Goal: Task Accomplishment & Management: Complete application form

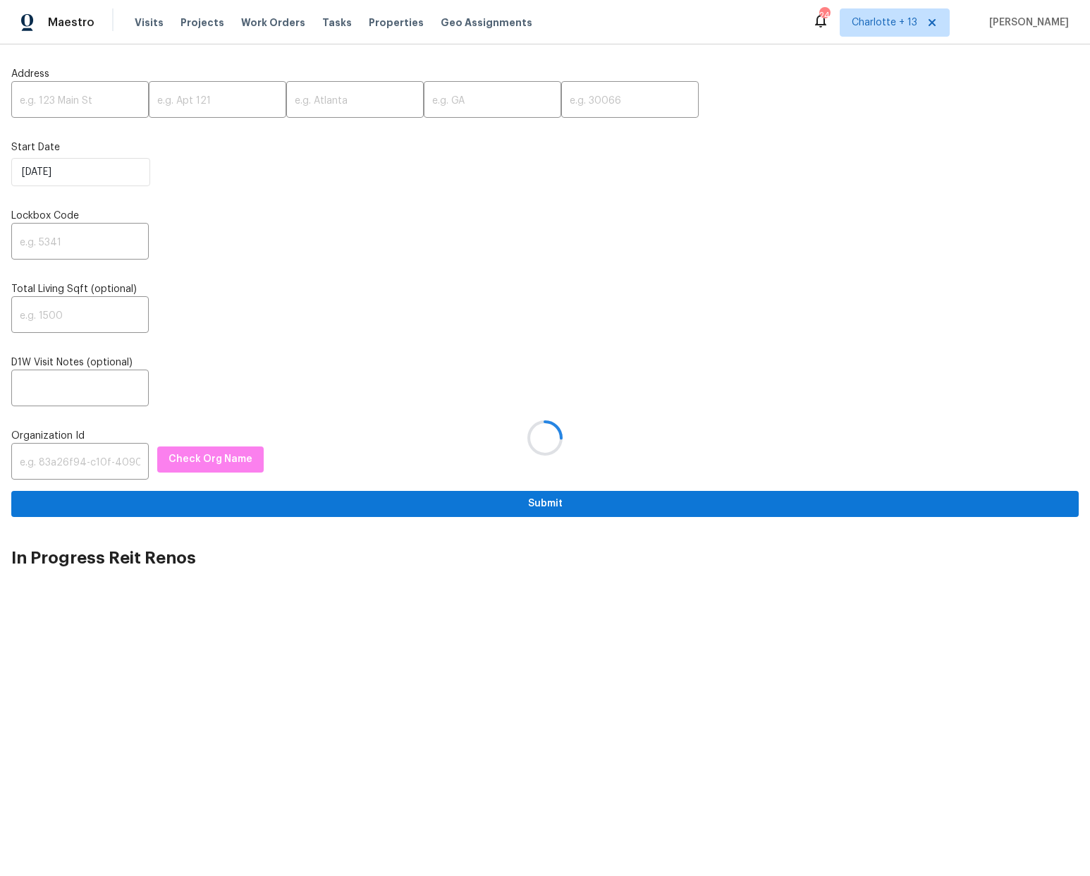
click at [61, 99] on div at bounding box center [545, 438] width 1090 height 876
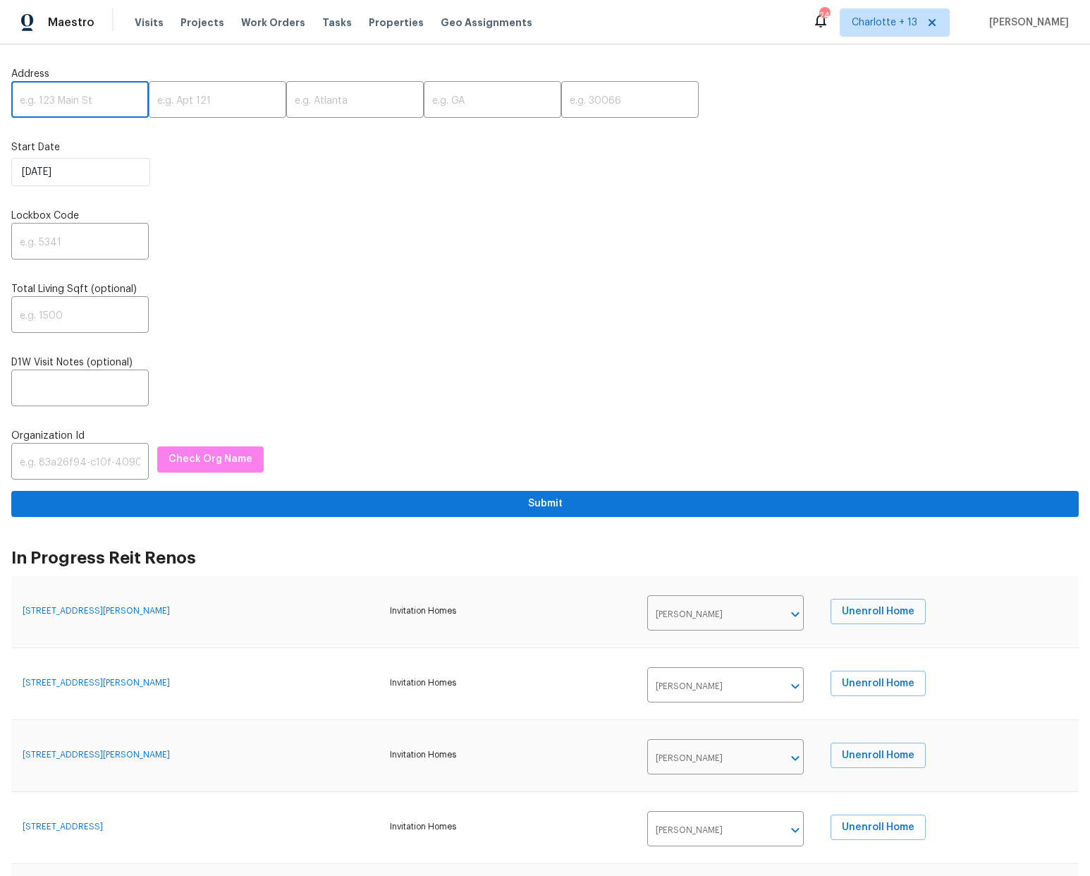
click at [47, 101] on input "text" at bounding box center [79, 101] width 137 height 33
paste input "[STREET_ADDRESS]"
type input "[STREET_ADDRESS]"
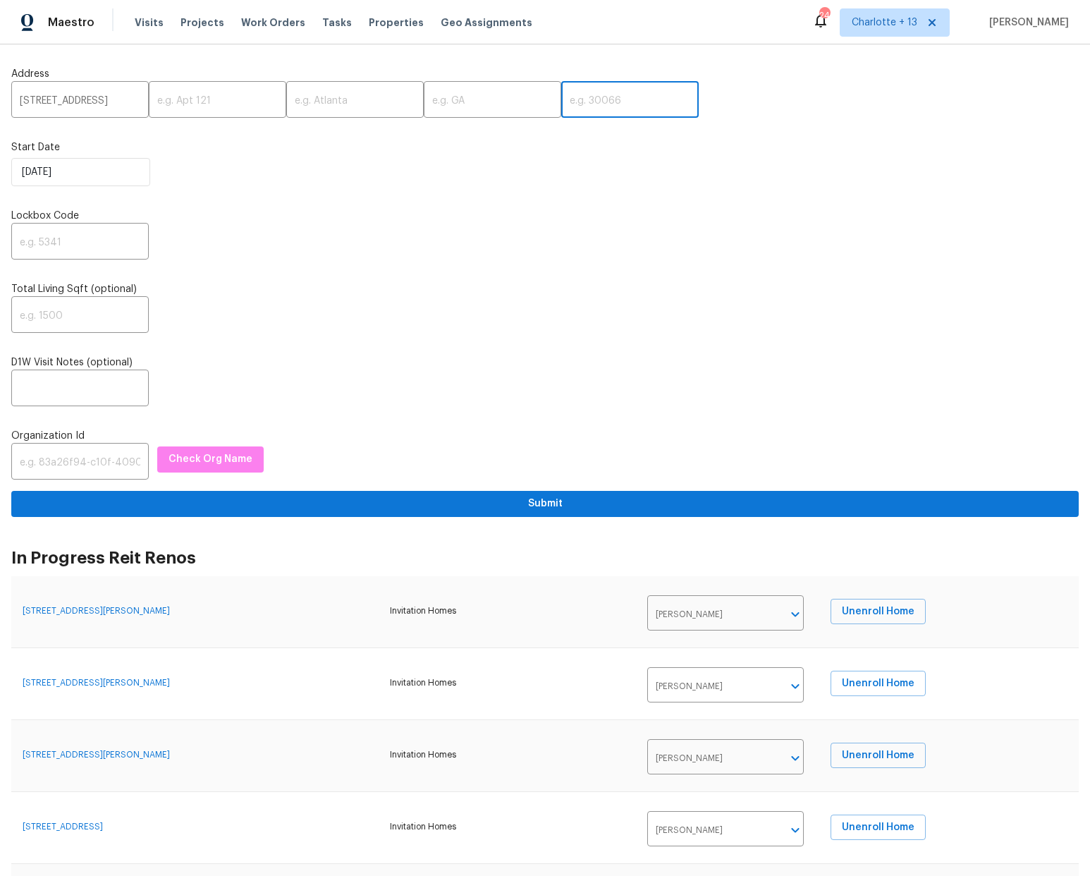
click at [561, 96] on input "text" at bounding box center [629, 101] width 137 height 33
type input "34291"
click at [454, 100] on input "text" at bounding box center [492, 101] width 137 height 33
type input "FL"
click at [286, 99] on input "text" at bounding box center [354, 101] width 137 height 33
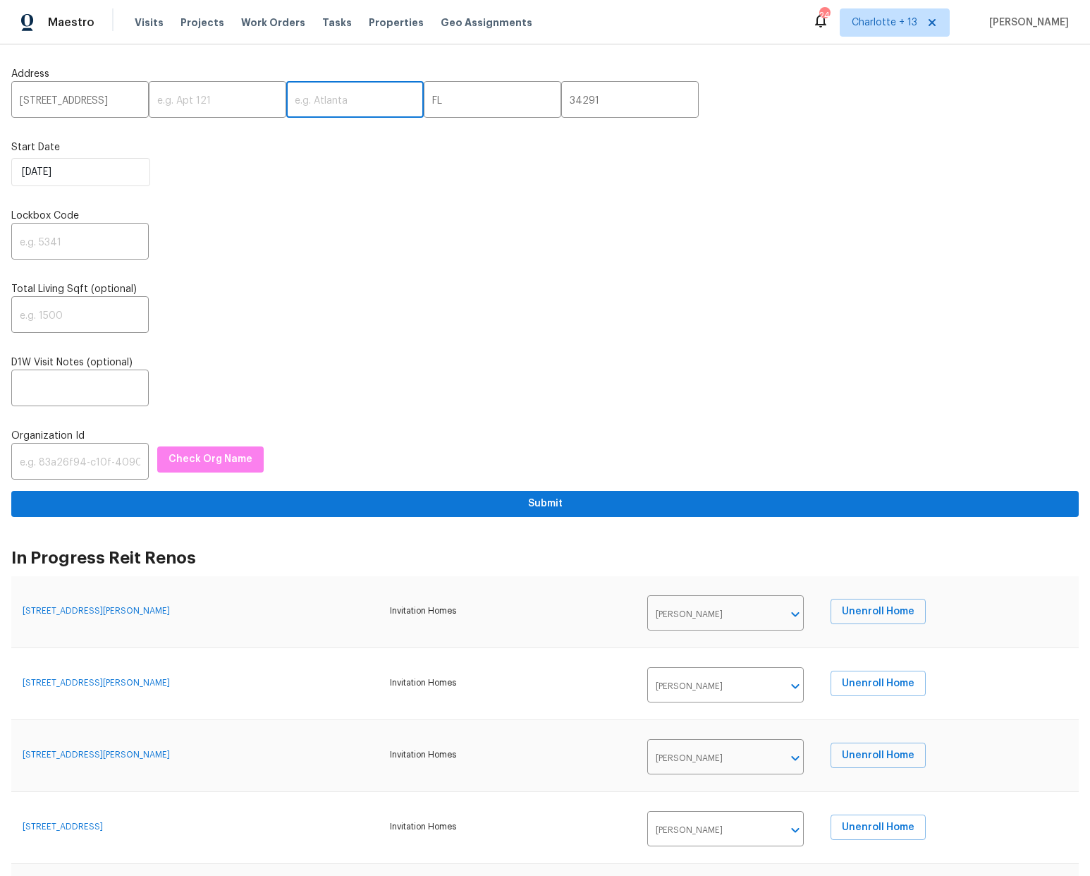
paste input "[GEOGRAPHIC_DATA]"
type input "[GEOGRAPHIC_DATA]"
drag, startPoint x: 98, startPoint y: 99, endPoint x: 139, endPoint y: 97, distance: 40.9
click at [140, 97] on div "[STREET_ADDRESS] ​ ​ [GEOGRAPHIC_DATA] ​ [GEOGRAPHIC_DATA] ​ 34291 ​" at bounding box center [544, 101] width 1067 height 33
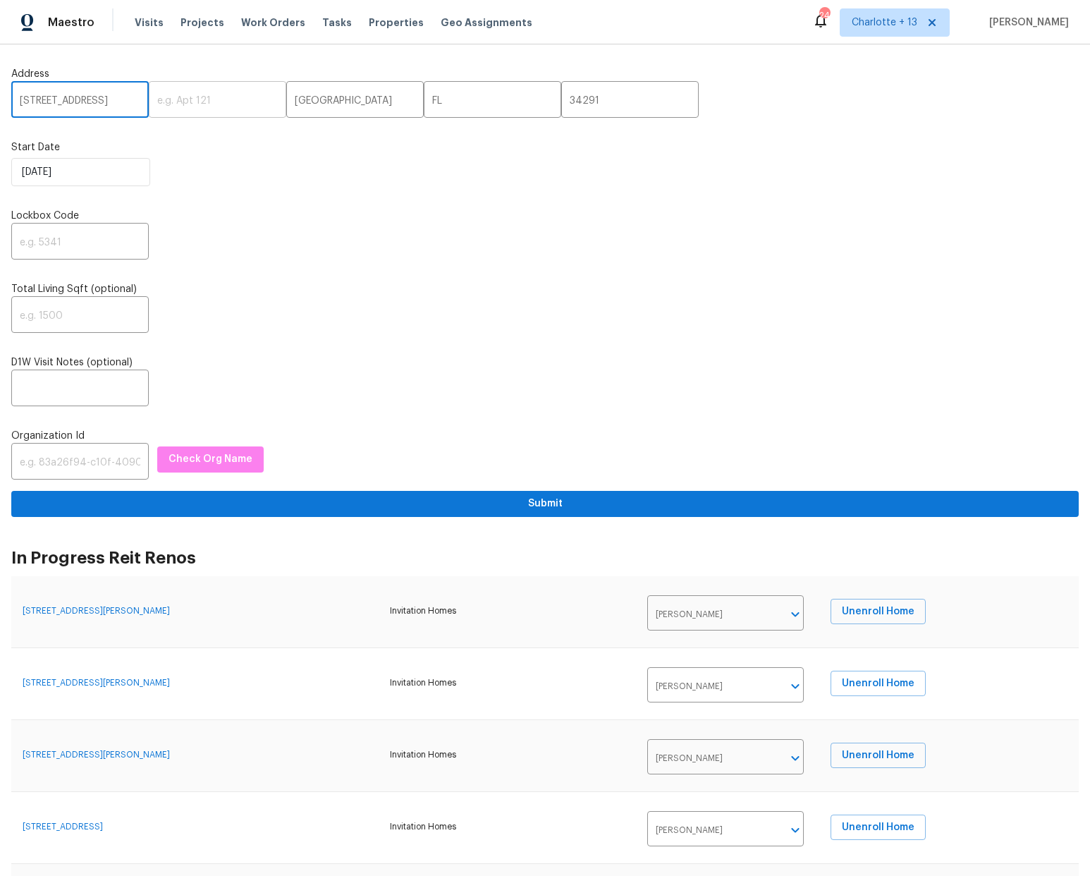
drag, startPoint x: 99, startPoint y: 99, endPoint x: 139, endPoint y: 108, distance: 41.2
click at [139, 108] on div "7250 Totem Ave, North Port, FL 34291 ​ ​ North Port ​ FL ​ 34291 ​" at bounding box center [544, 101] width 1067 height 33
type input "7250 Totem Ave"
click at [30, 247] on input "text" at bounding box center [79, 242] width 137 height 33
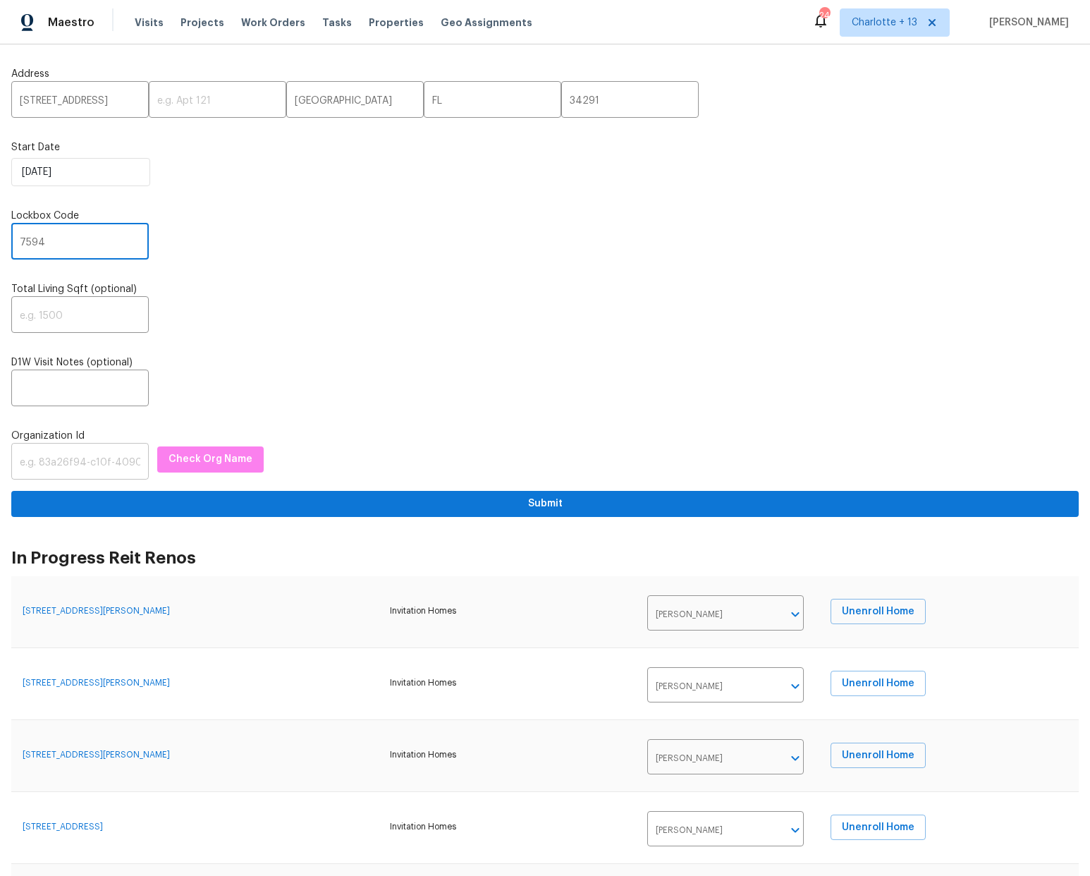
type input "7594"
click at [99, 469] on input "text" at bounding box center [79, 462] width 137 height 33
paste input "1349d153-b359-4f9b-b4dd-758ff939cc37"
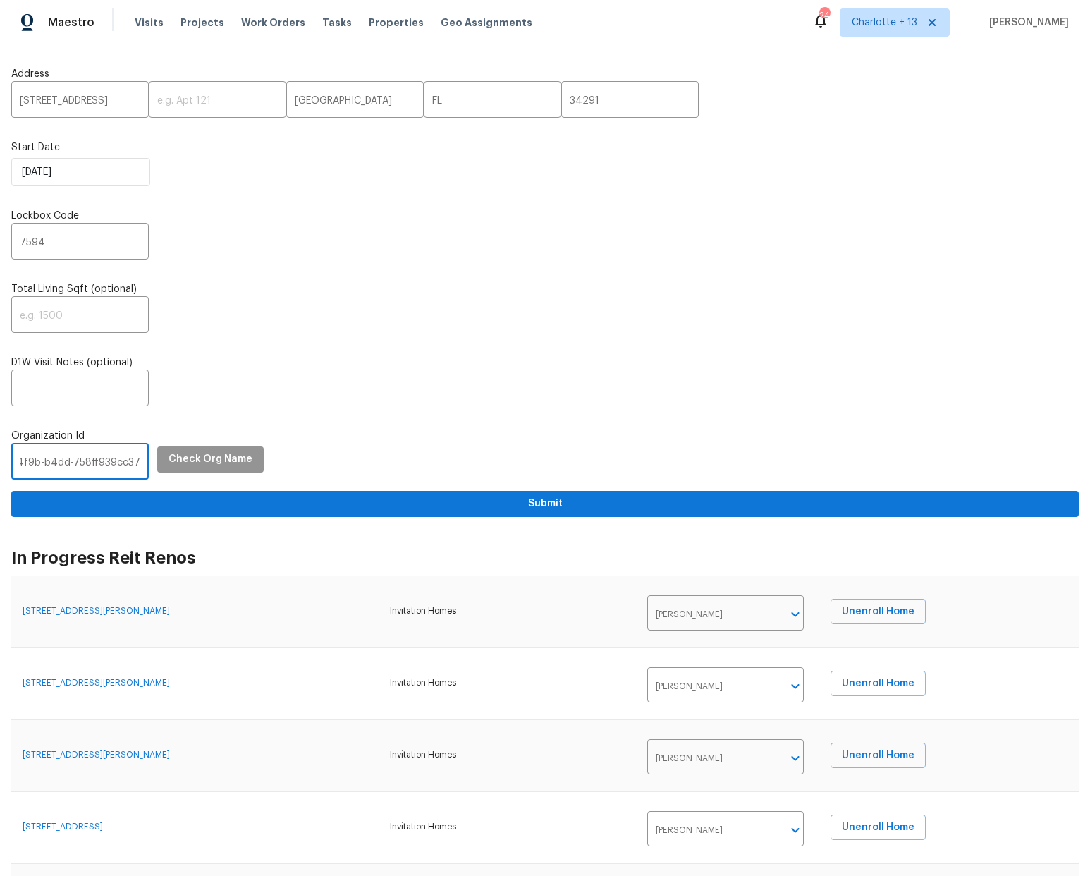
type input "1349d153-b359-4f9b-b4dd-758ff939cc37"
click at [177, 454] on span "Check Org Name" at bounding box center [210, 459] width 84 height 18
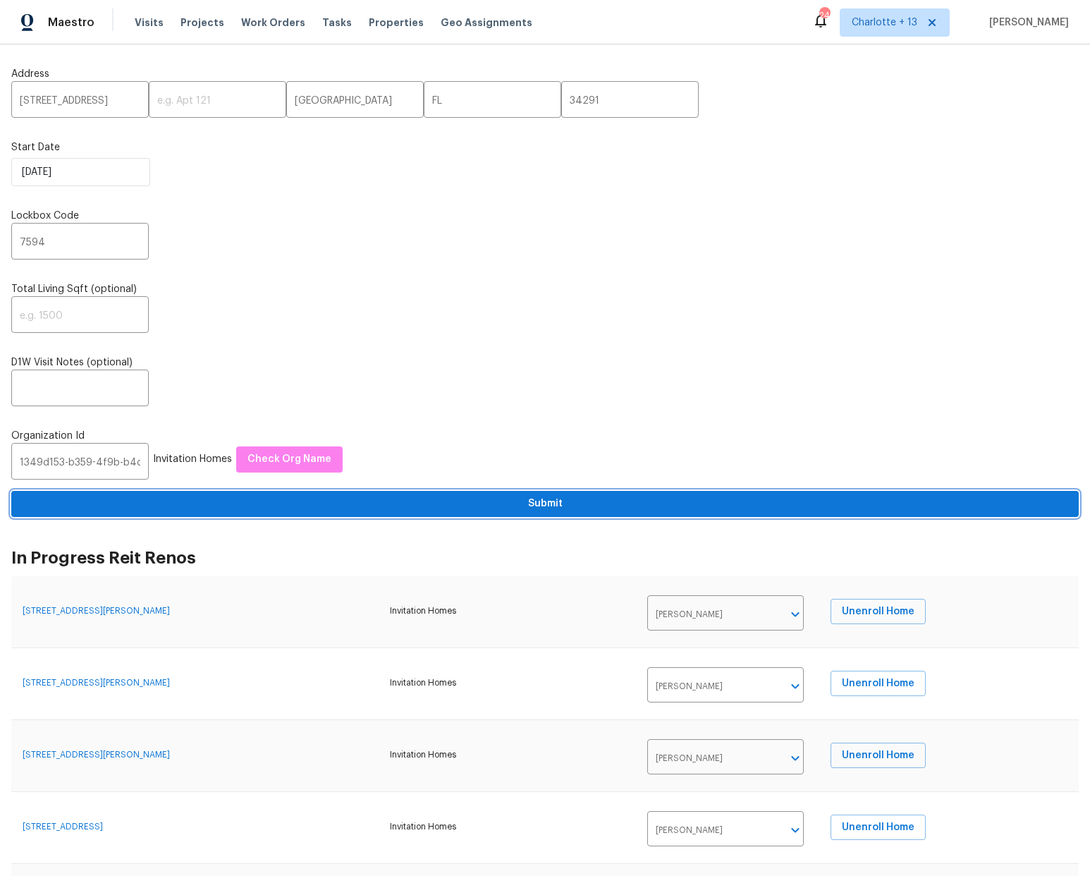
click at [545, 503] on span "Submit" at bounding box center [545, 504] width 1045 height 18
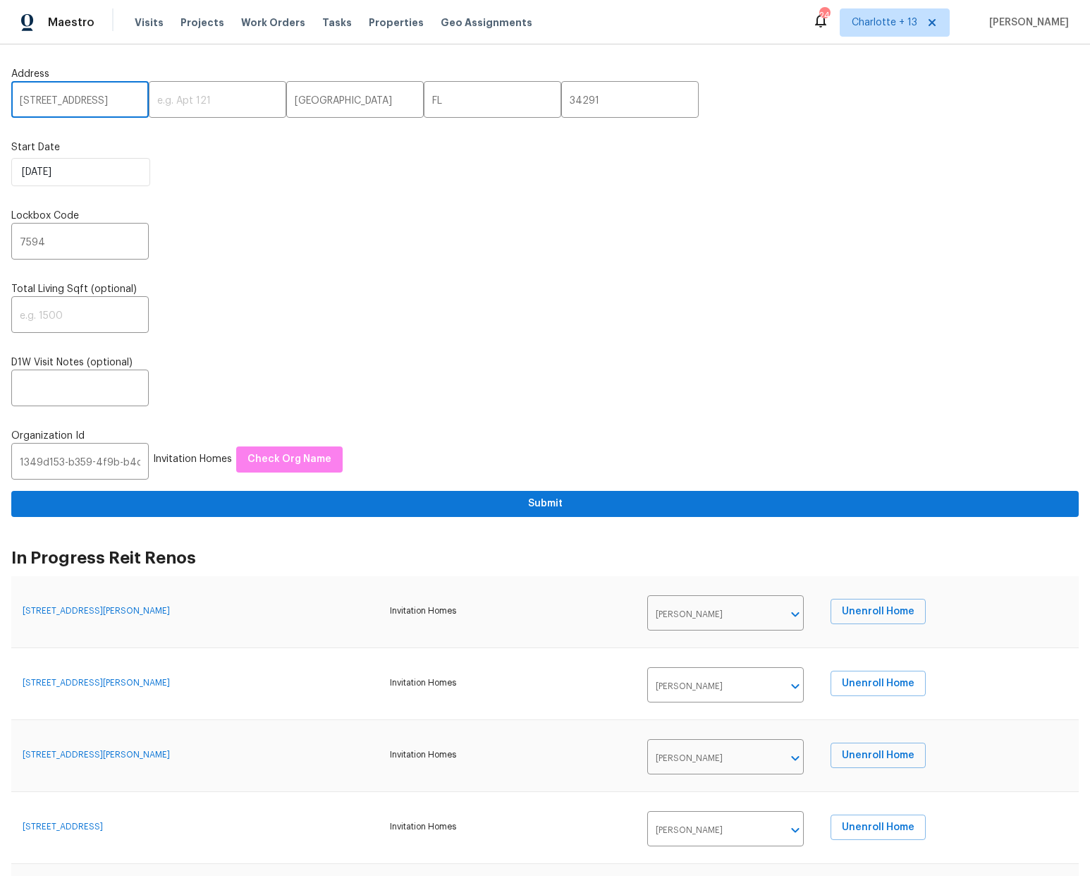
drag, startPoint x: 18, startPoint y: 96, endPoint x: 106, endPoint y: 102, distance: 88.3
click at [106, 102] on input "7250 Totem Ave" at bounding box center [79, 101] width 137 height 33
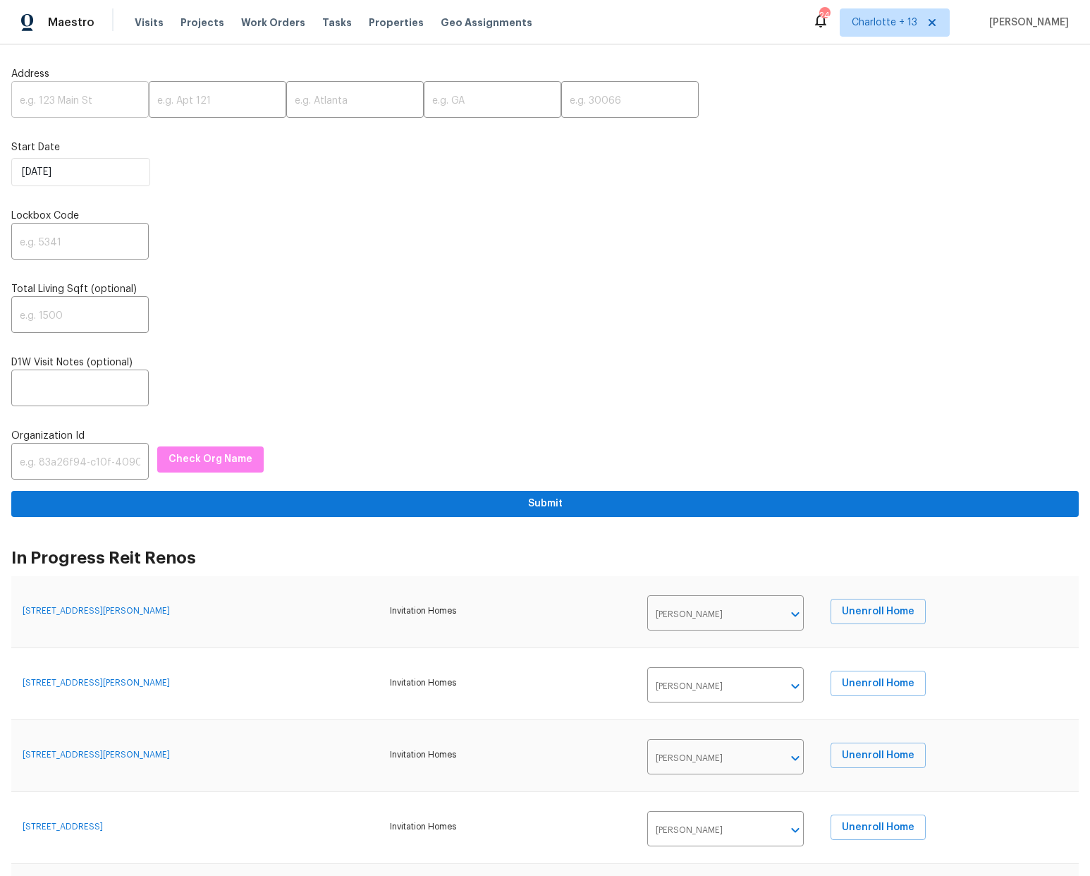
click at [63, 86] on input "text" at bounding box center [79, 101] width 137 height 33
paste input "18206 Bluewater Cove Dr, Humble, TX 77346"
type input "18206 Bluewater Cove Dr, Humble, TX 77346"
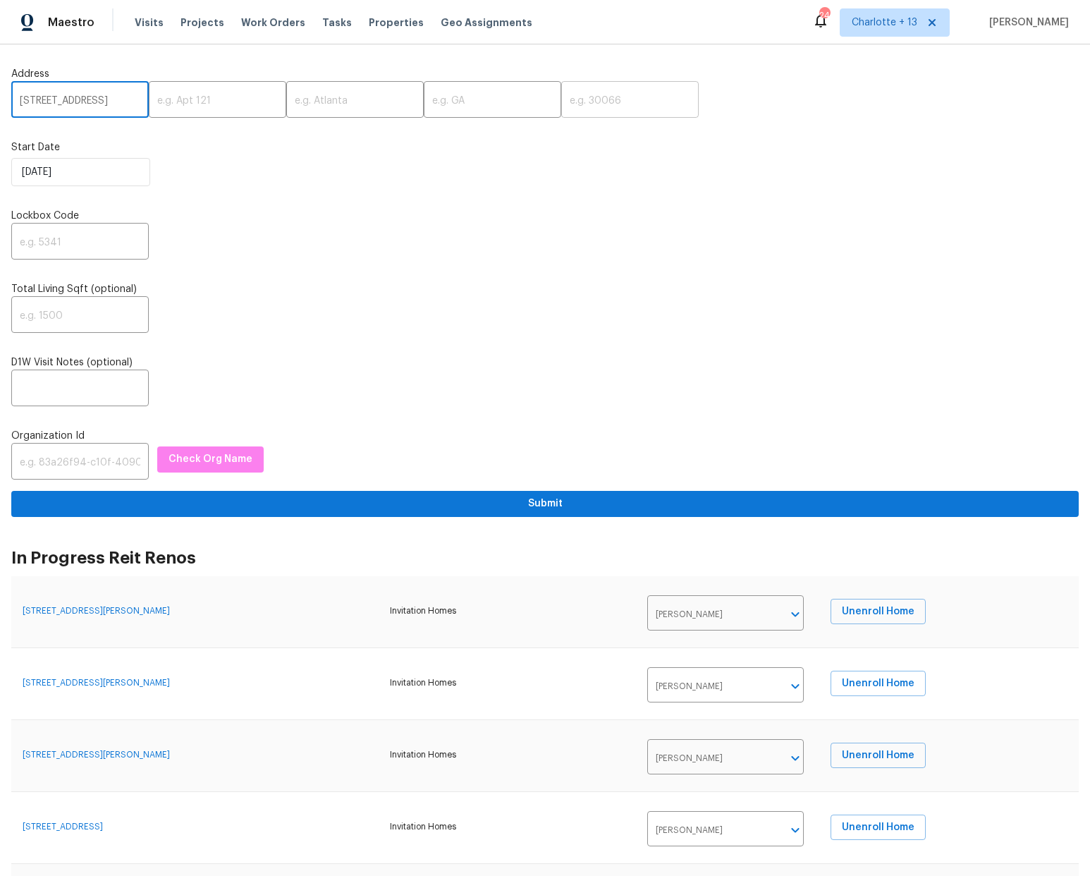
click at [561, 101] on input "text" at bounding box center [629, 101] width 137 height 33
type input "77346"
click at [455, 97] on input "text" at bounding box center [492, 101] width 137 height 33
type input "TX"
click at [307, 99] on input "text" at bounding box center [354, 101] width 137 height 33
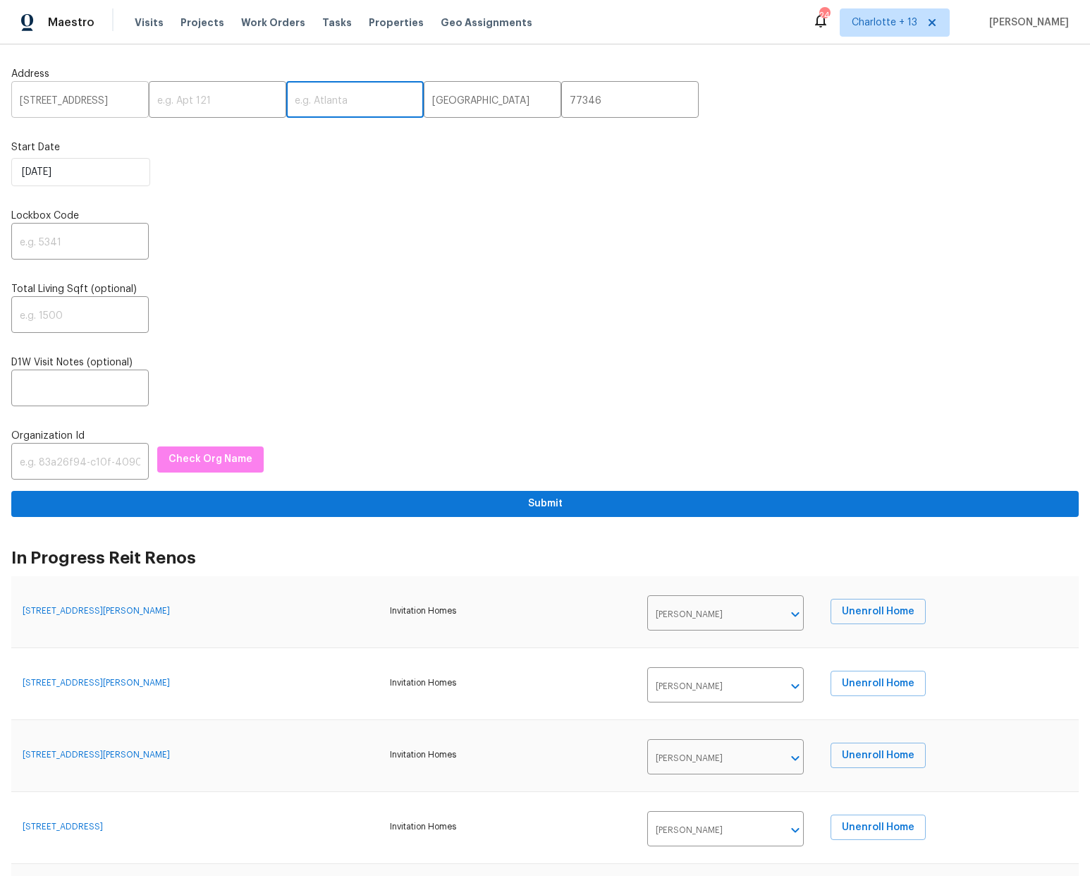
click at [113, 89] on input "18206 Bluewater Cove Dr, Humble, TX 77346" at bounding box center [79, 101] width 137 height 33
click at [125, 97] on input "18206 Bluewater Cove Dr, Humble, TX 77346" at bounding box center [79, 101] width 137 height 33
click at [296, 101] on input "text" at bounding box center [354, 101] width 137 height 33
type input "Humble"
click at [112, 95] on input "18206 Bluewater Cove Dr, Humble, TX 77346" at bounding box center [79, 101] width 137 height 33
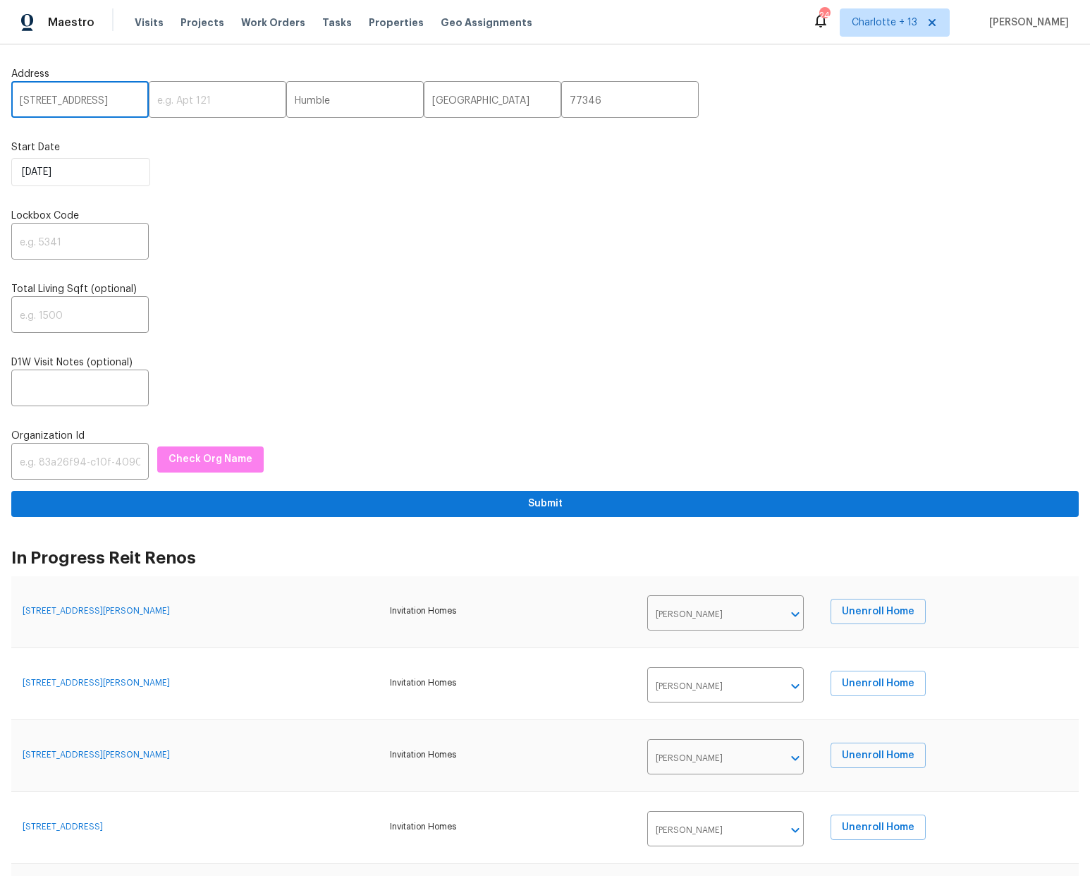
scroll to position [0, 99]
drag, startPoint x: 123, startPoint y: 98, endPoint x: 130, endPoint y: 97, distance: 7.1
click at [130, 97] on input "18206 Bluewater Cove Dr, Humble, TX 77346" at bounding box center [79, 101] width 137 height 33
type input "18206 Bluewater Cove Dr"
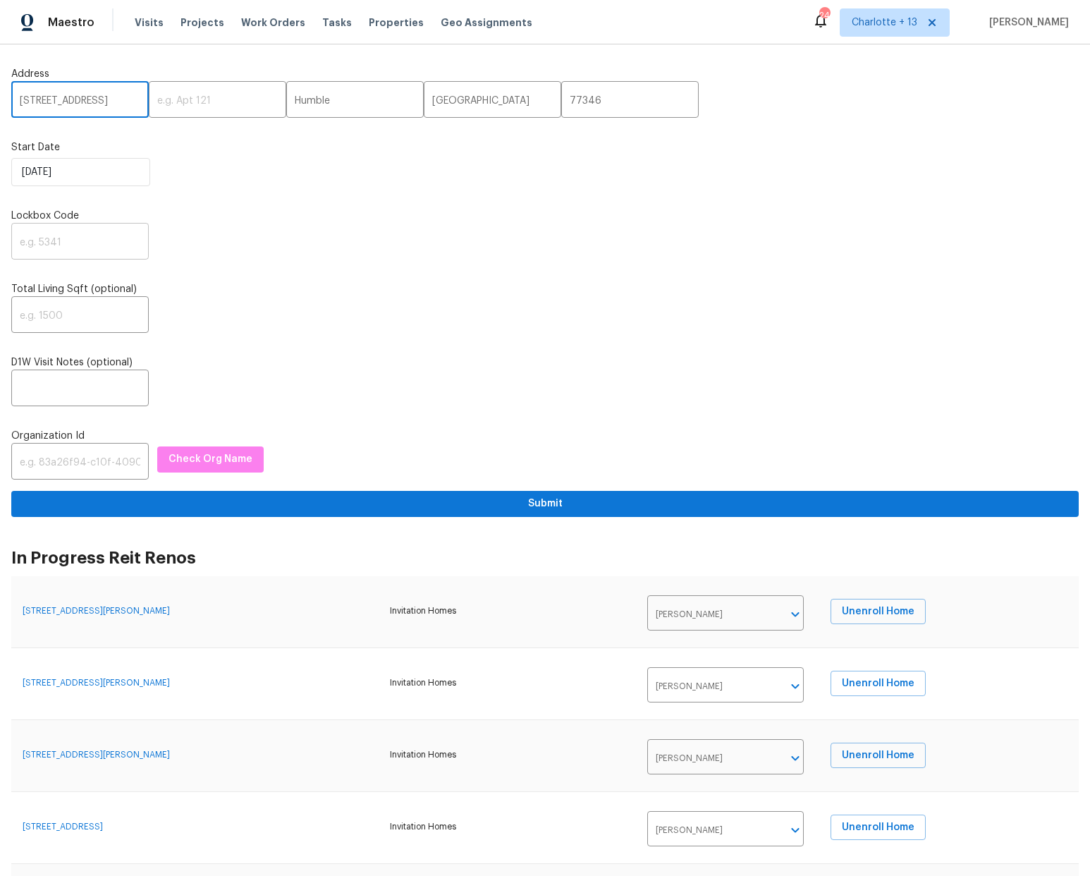
scroll to position [0, 0]
click at [75, 245] on input "text" at bounding box center [79, 242] width 137 height 33
type input "8124"
click at [68, 461] on input "text" at bounding box center [79, 462] width 137 height 33
paste input "845f7ff3-78ac-4044-be1e-2a70ff45d03f"
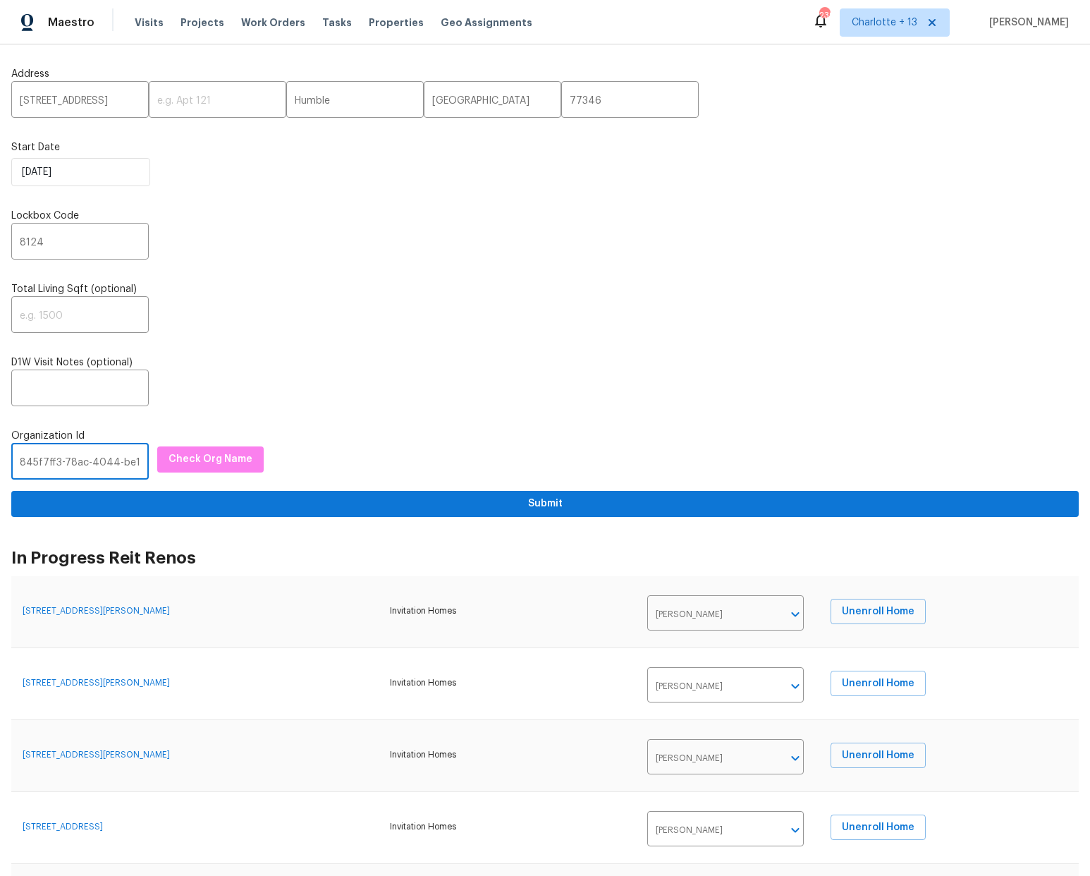
scroll to position [0, 75]
type input "845f7ff3-78ac-4044-be1e-2a70ff45d03f"
click at [178, 459] on span "Check Org Name" at bounding box center [210, 459] width 84 height 18
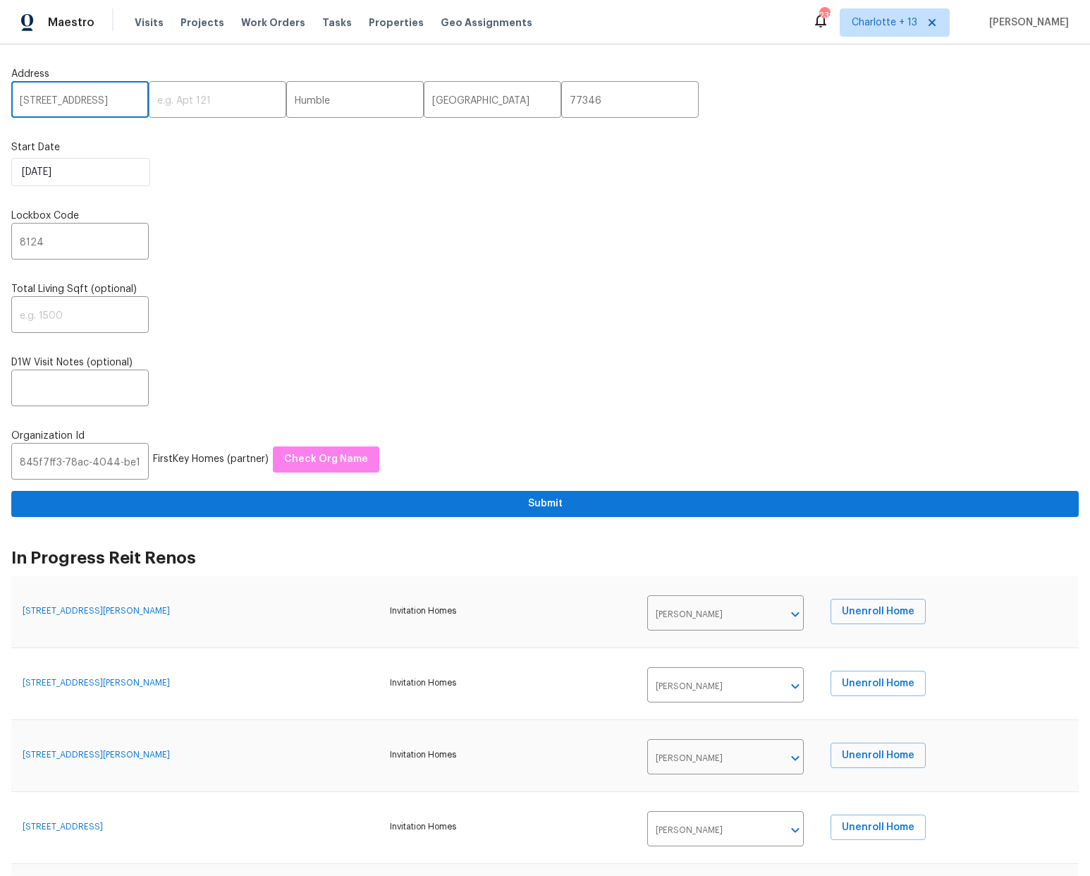
scroll to position [0, 9]
drag, startPoint x: 115, startPoint y: 98, endPoint x: 129, endPoint y: 97, distance: 14.1
click at [129, 97] on input "18206 Bluewater Cove Dr" at bounding box center [79, 101] width 137 height 33
click at [517, 278] on div "Address 18206 Bluewater Cove Dr ​ ​ Humble ​ TX ​ 77346 ​ Start Date 10/13/2025…" at bounding box center [544, 286] width 1067 height 461
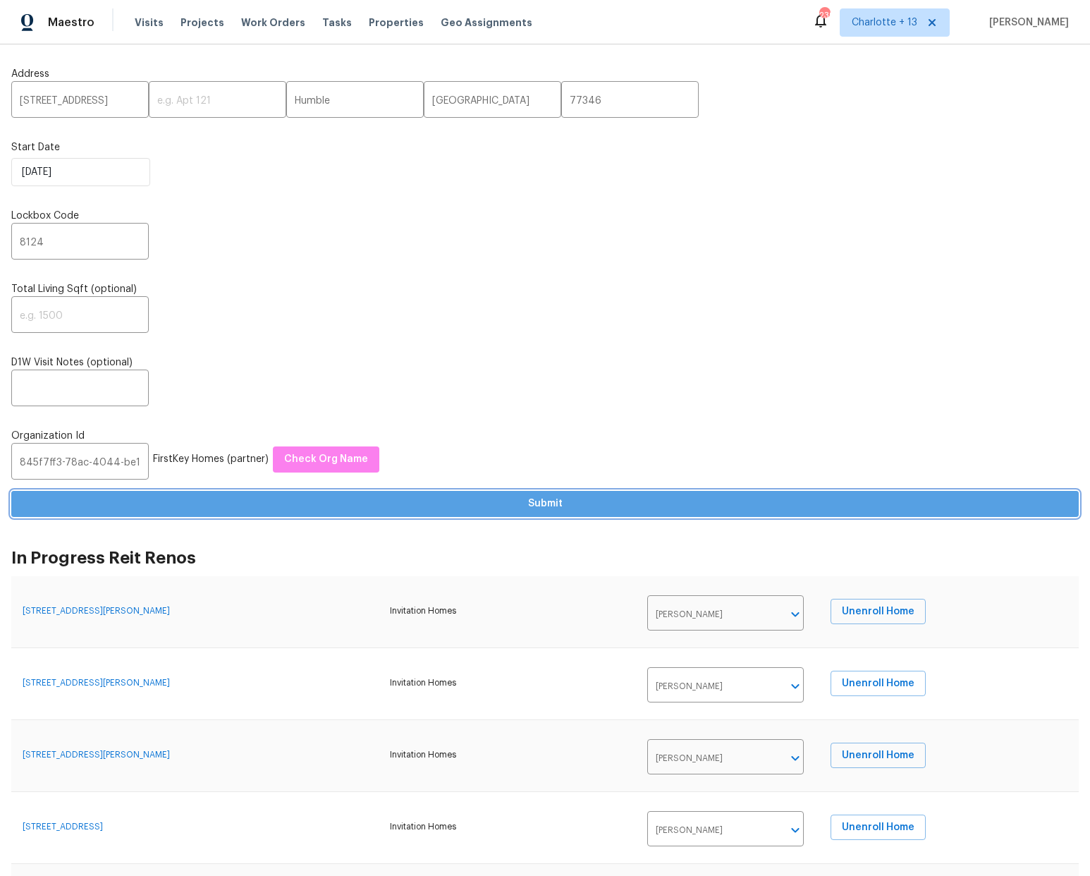
click at [545, 507] on span "Submit" at bounding box center [545, 504] width 1045 height 18
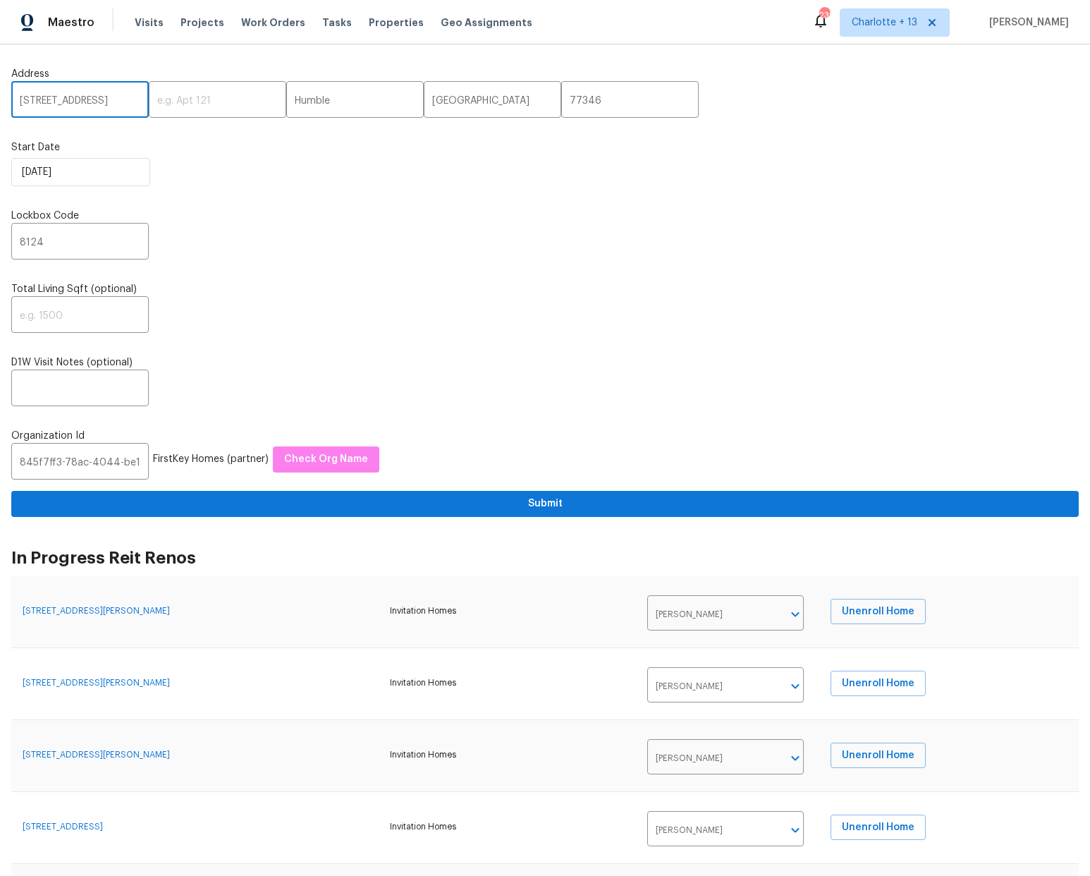
click at [90, 101] on input "18206 Bluewater Cove Dr" at bounding box center [79, 101] width 137 height 33
click at [90, 100] on input "18206 Bluewater Cove Dr" at bounding box center [79, 101] width 137 height 33
click at [89, 99] on input "18206 Bluewater Cove Dr" at bounding box center [79, 101] width 137 height 33
click at [89, 103] on input "18206 Bluewater Cove Dr" at bounding box center [79, 101] width 137 height 33
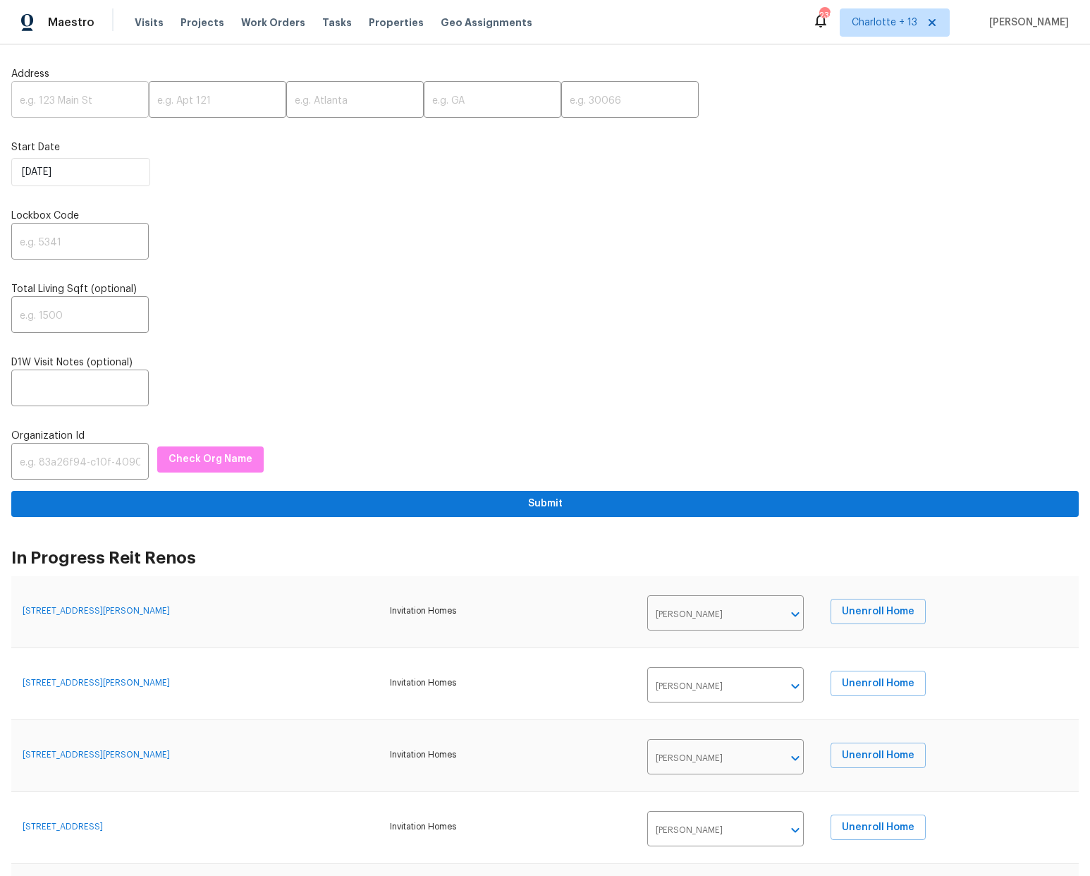
click at [77, 90] on input "text" at bounding box center [79, 101] width 137 height 33
paste input "4812 Browns Mill Ferry Rd, Lithonia, GA 30038"
type input "4812 Browns Mill Ferry Rd, Lithonia, GA 30038"
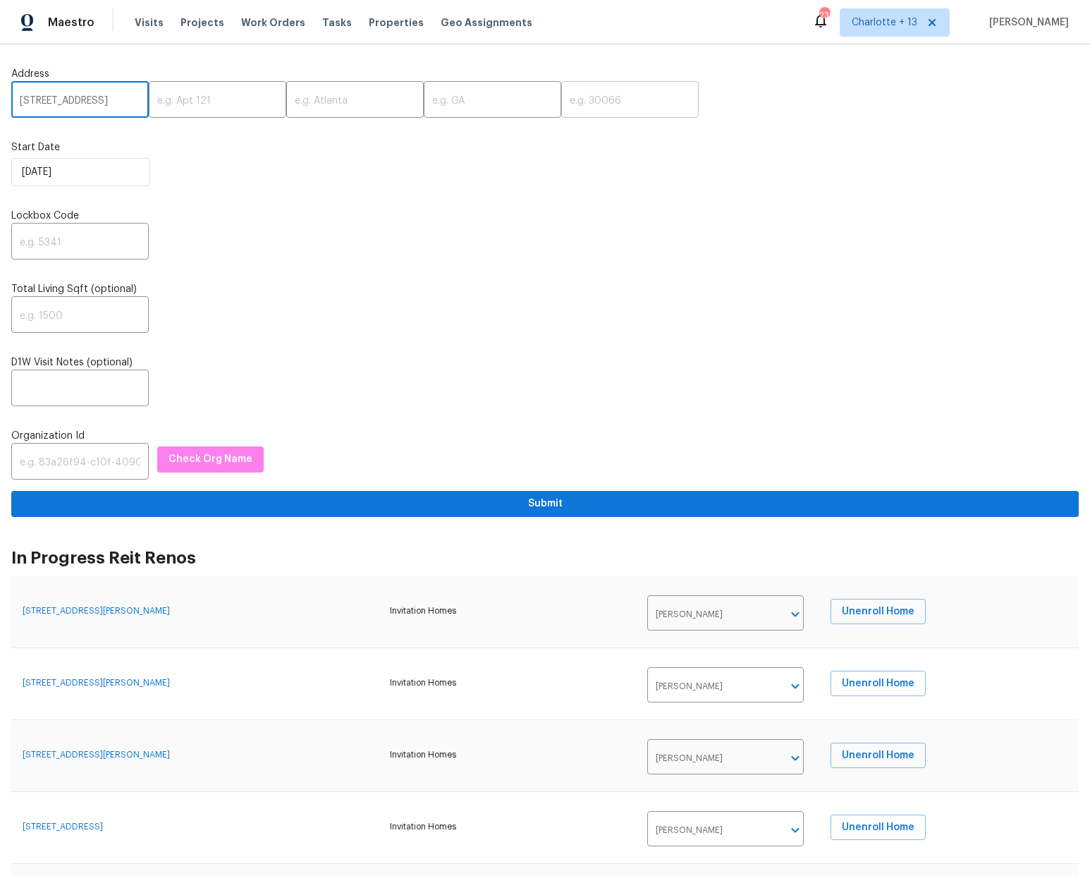
click at [563, 92] on input "text" at bounding box center [629, 101] width 137 height 33
type input "30038"
click at [457, 106] on input "text" at bounding box center [492, 101] width 137 height 33
type input "GA"
click at [314, 103] on input "text" at bounding box center [354, 101] width 137 height 33
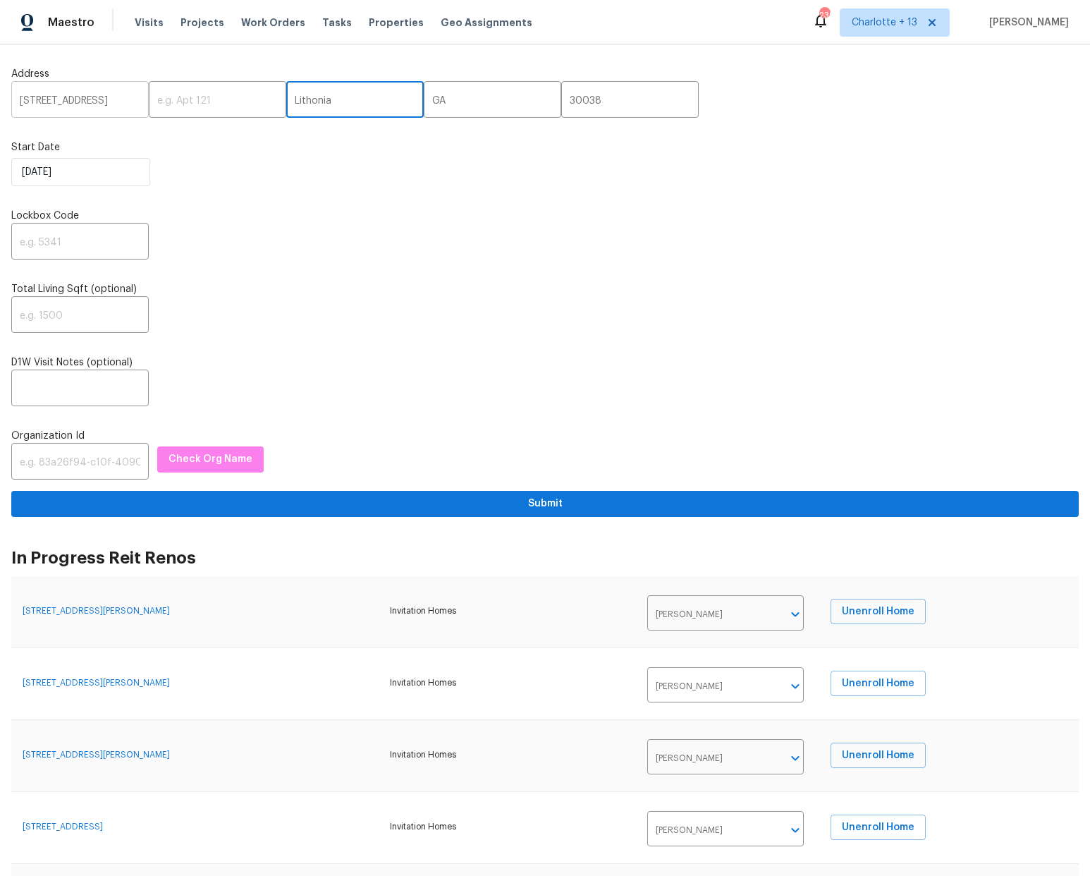
type input "Lithonia"
click at [111, 97] on input "4812 Browns Mill Ferry Rd, Lithonia, GA 30038" at bounding box center [79, 101] width 137 height 33
drag, startPoint x: 79, startPoint y: 102, endPoint x: 129, endPoint y: 101, distance: 50.1
click at [129, 101] on input "4812 Browns Mill Ferry Rd, Lithonia, GA 30038" at bounding box center [79, 101] width 137 height 33
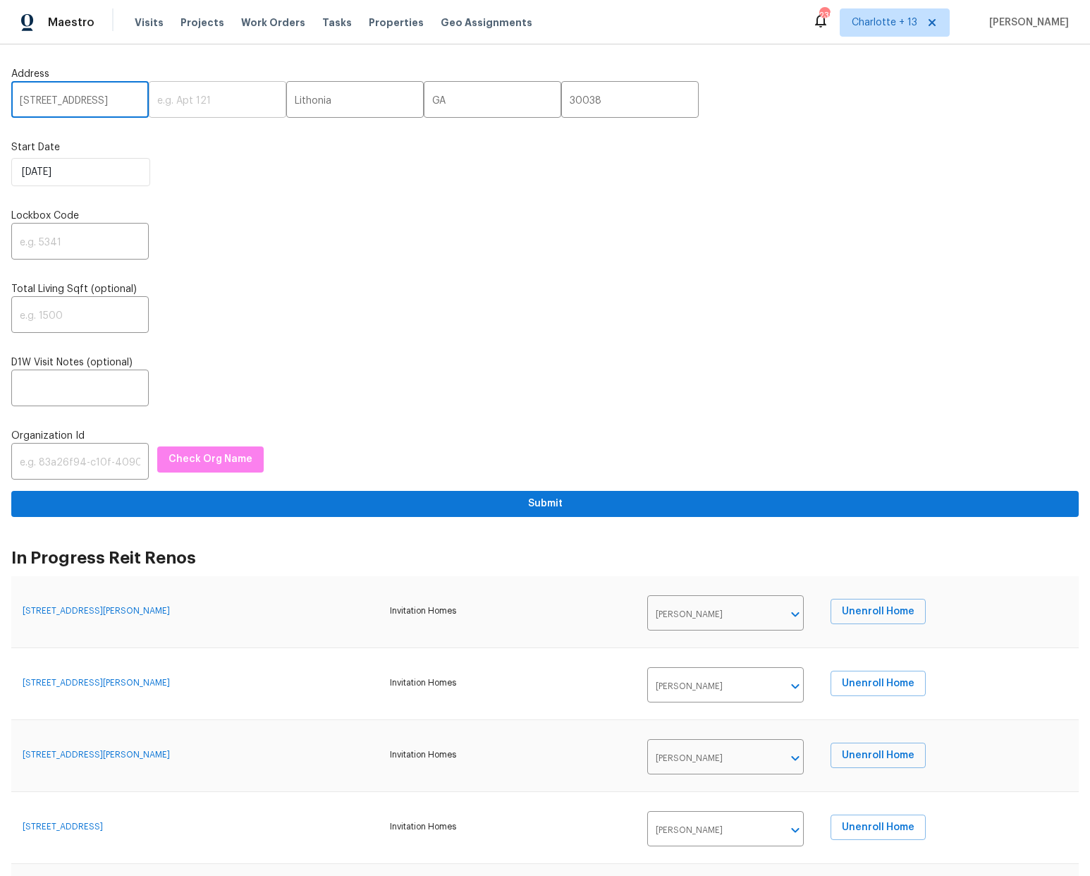
scroll to position [0, 11]
type input "4812 Browns Mill Ferry Rd"
click at [46, 238] on input "text" at bounding box center [79, 242] width 137 height 33
type input "1914"
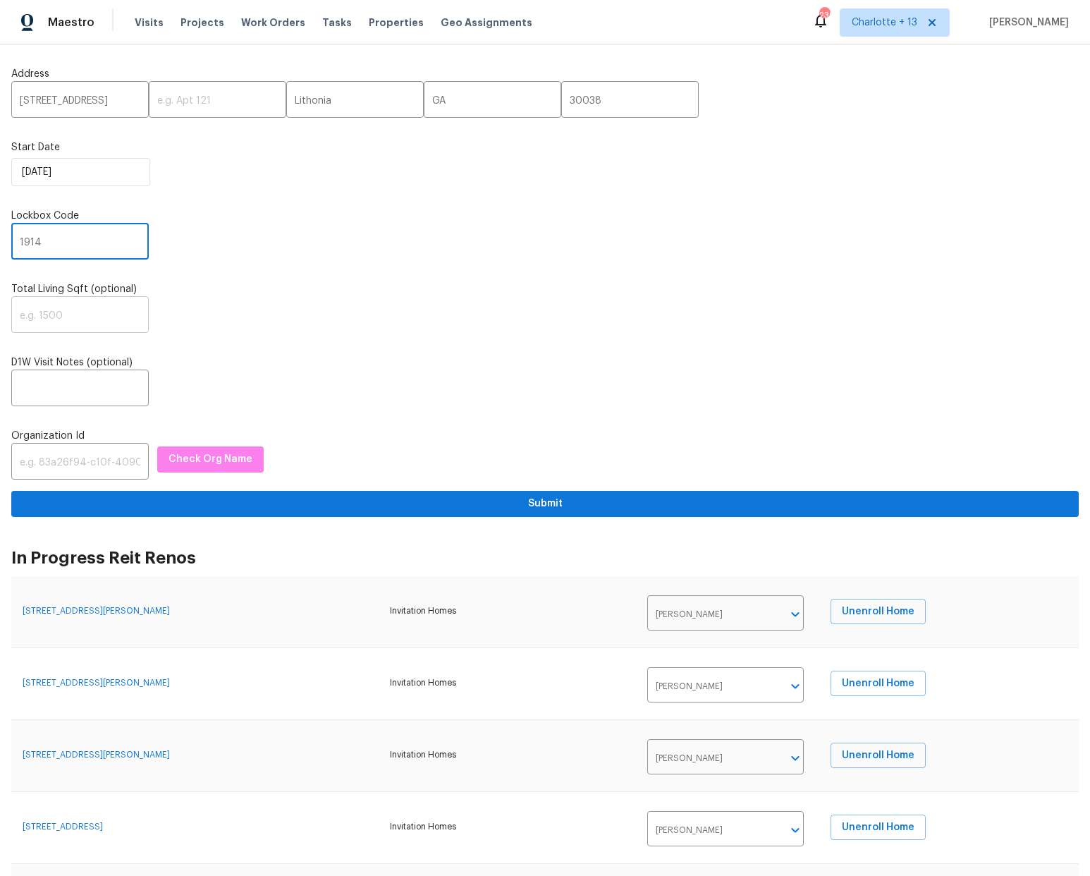
click at [84, 311] on input "text" at bounding box center [79, 316] width 137 height 33
click at [47, 462] on input "text" at bounding box center [79, 462] width 137 height 33
paste input "845f7ff3-78ac-4044-be1e-2a70ff45d03f"
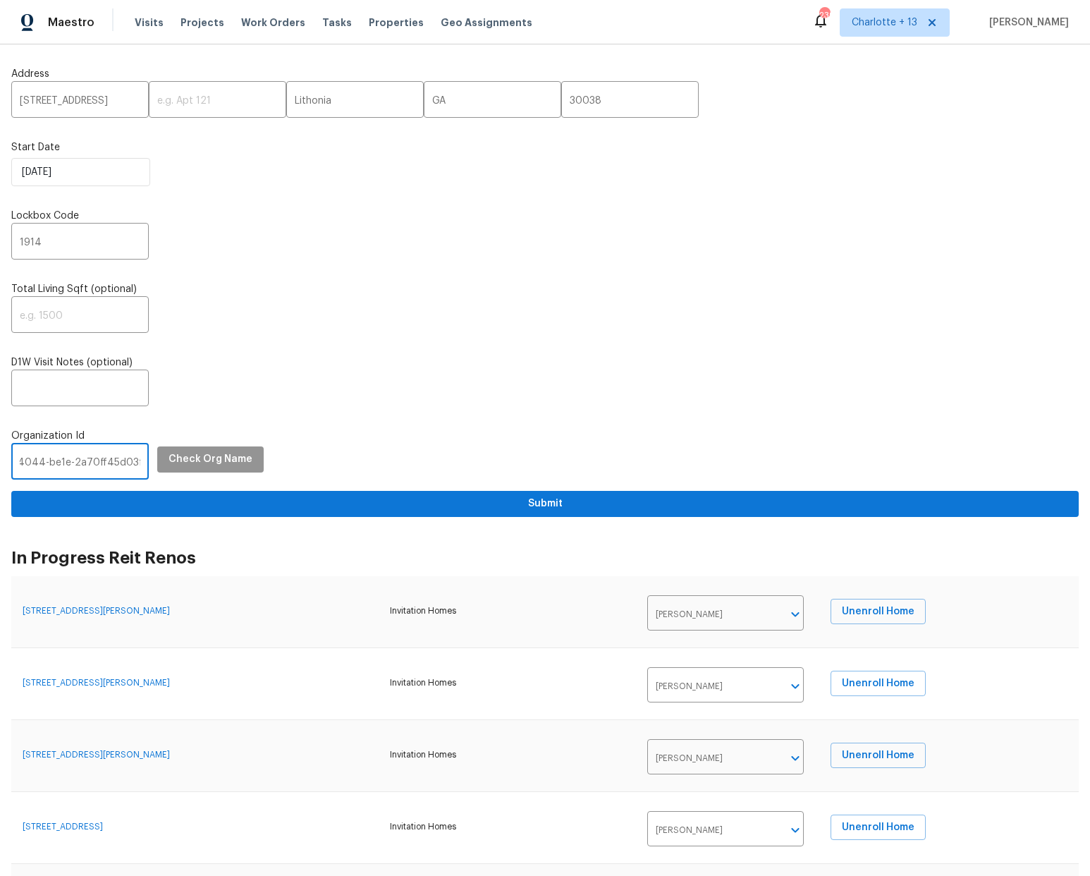
type input "845f7ff3-78ac-4044-be1e-2a70ff45d03f"
click at [196, 465] on span "Check Org Name" at bounding box center [210, 459] width 84 height 18
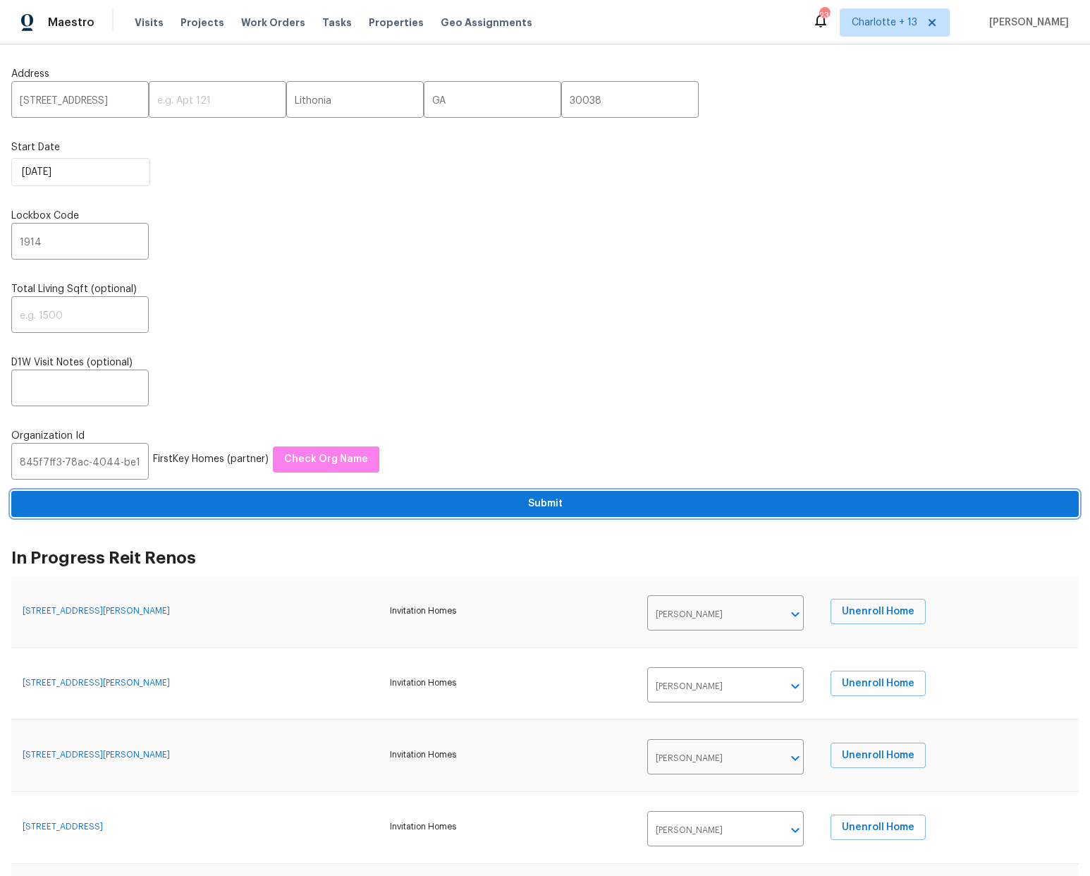
click at [550, 508] on span "Submit" at bounding box center [545, 504] width 1045 height 18
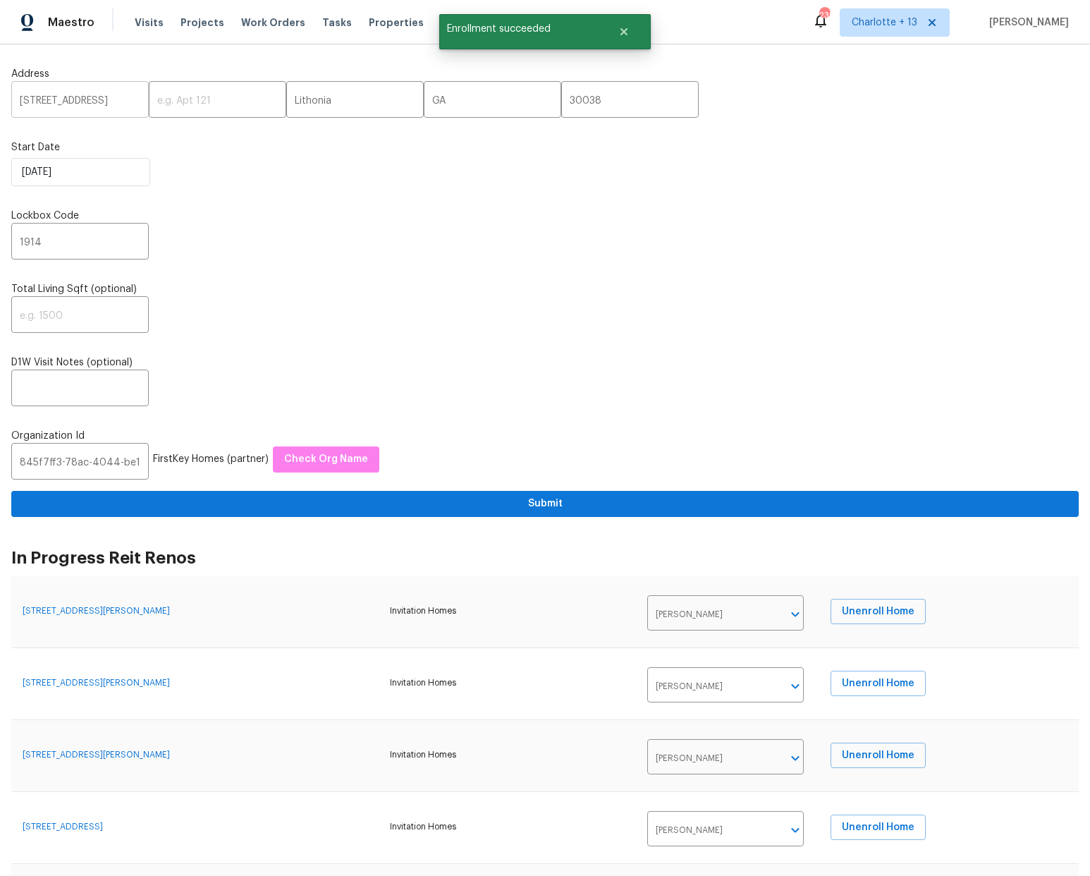
click at [75, 97] on input "4812 Browns Mill Ferry Rd" at bounding box center [79, 101] width 137 height 33
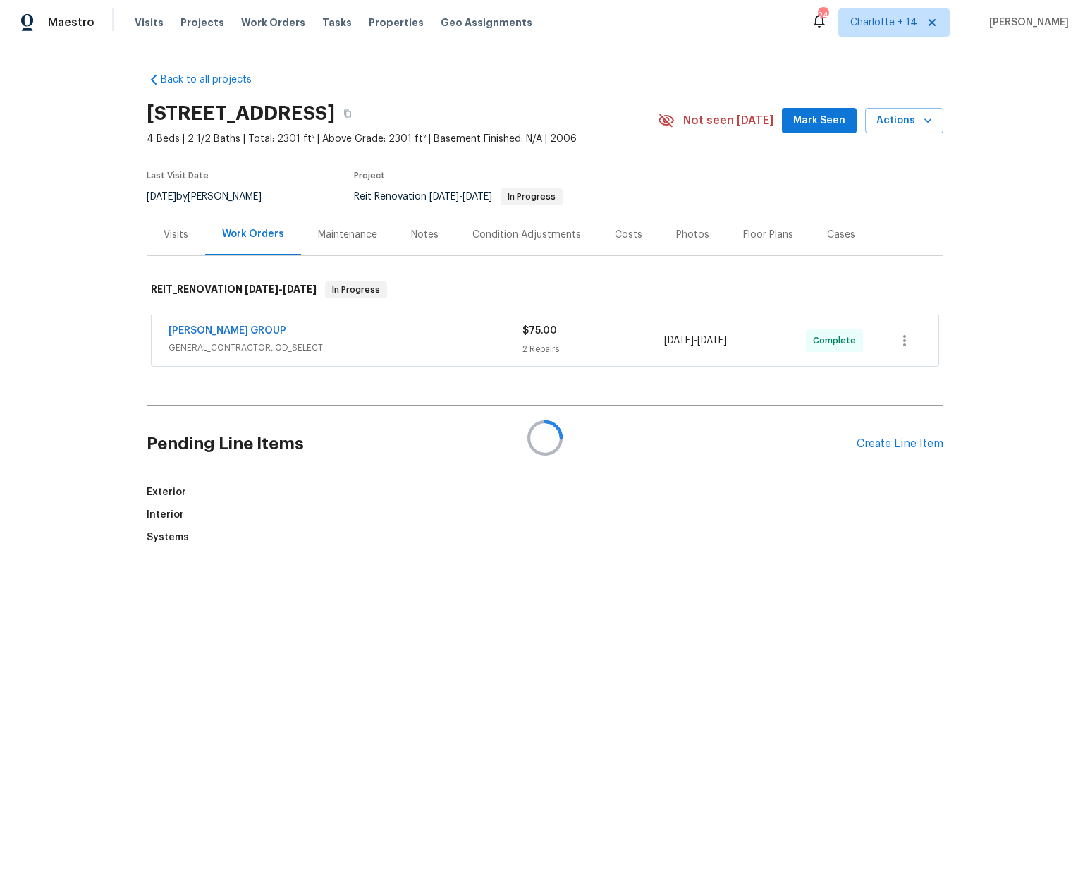
click at [902, 121] on div at bounding box center [545, 438] width 1090 height 876
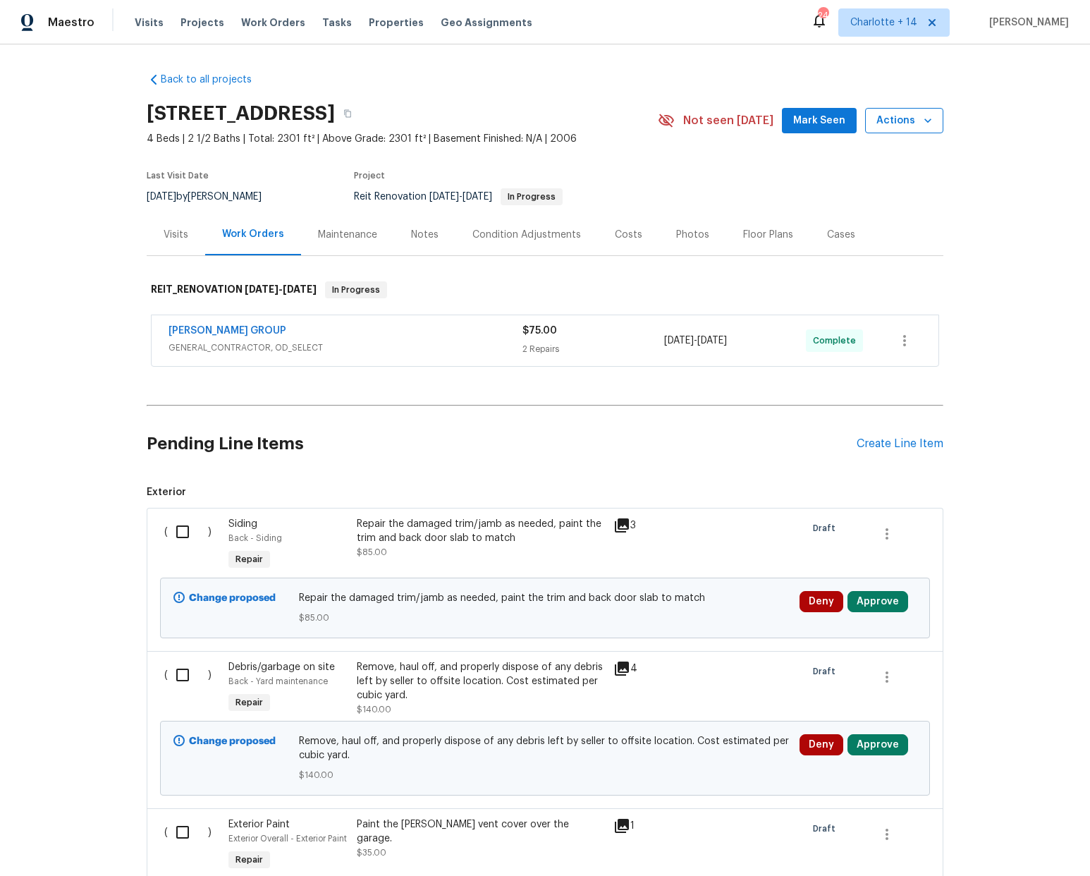
click at [909, 117] on span "Actions" at bounding box center [904, 121] width 56 height 18
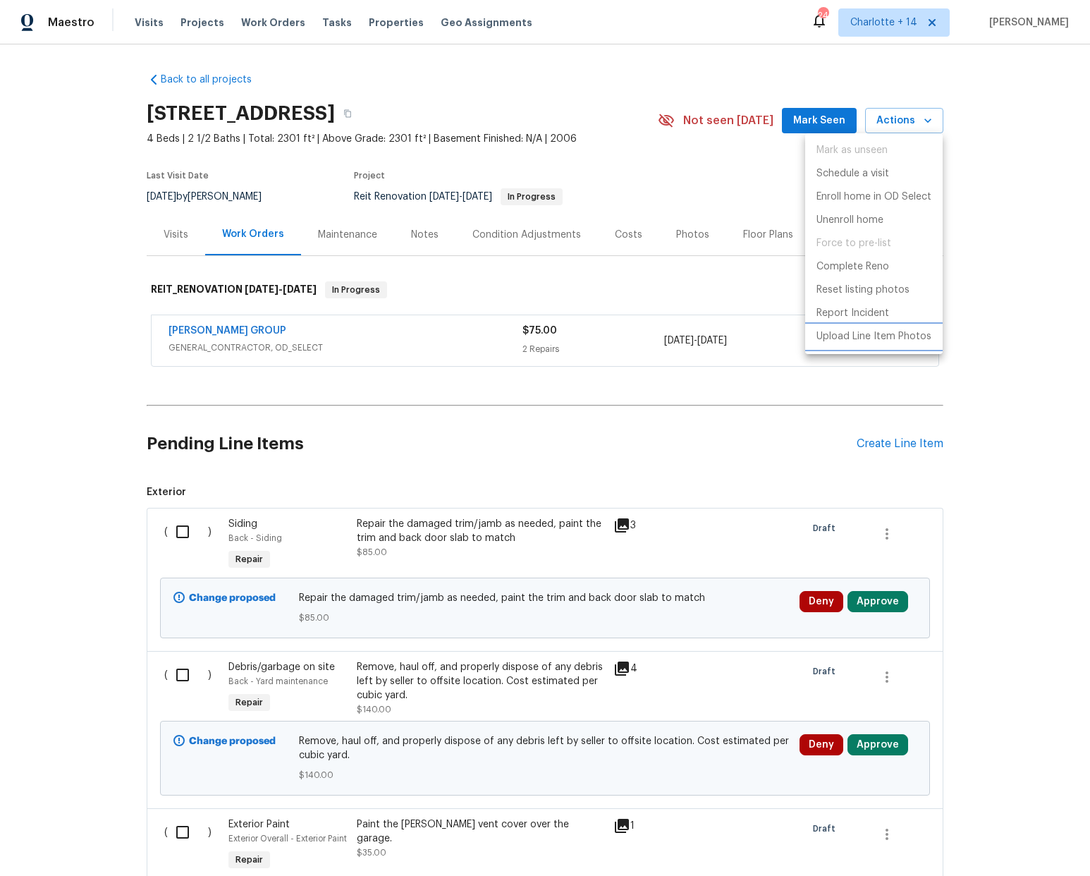
click at [890, 335] on p "Upload Line Item Photos" at bounding box center [873, 336] width 115 height 15
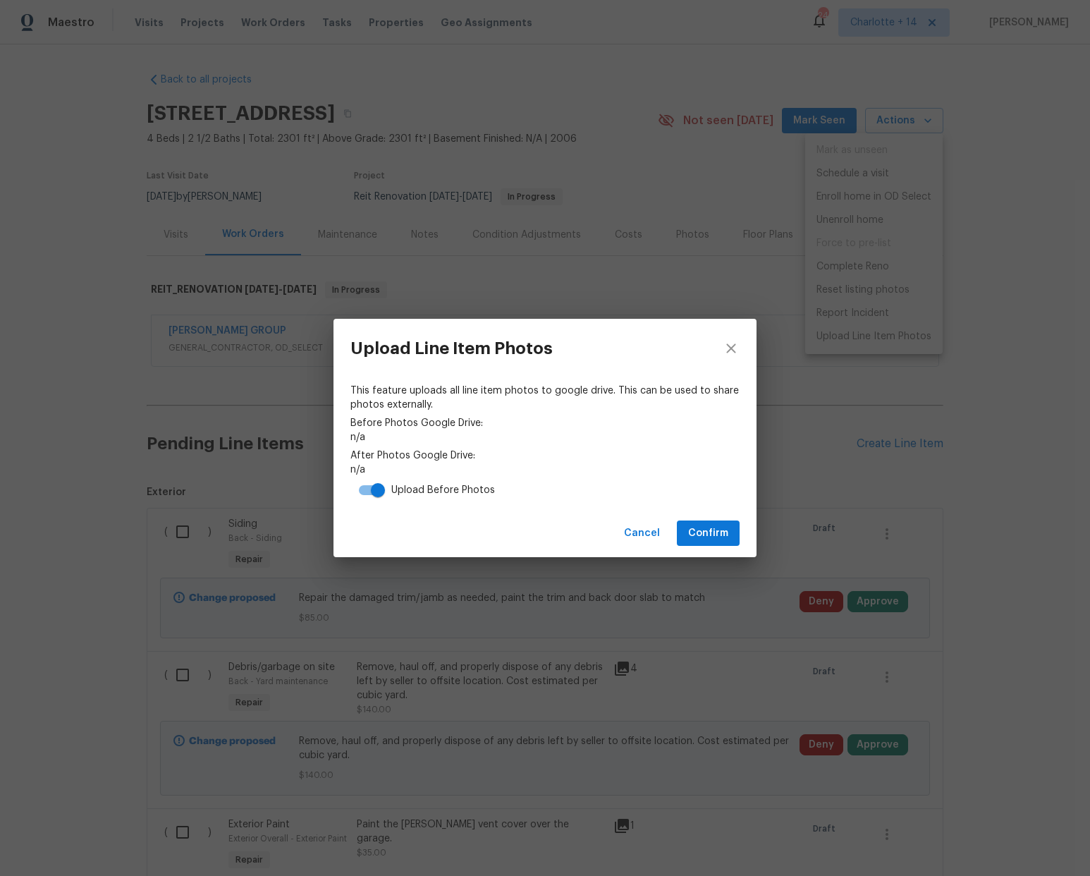
click at [375, 484] on input "checkbox" at bounding box center [378, 490] width 80 height 27
checkbox input "false"
click at [706, 530] on span "Confirm" at bounding box center [708, 533] width 40 height 18
click at [621, 470] on link "https://drive.google.com/drive/folders/1lhMldgcSIaOu3BYtSbDjdP9x3rYE6k9A" at bounding box center [544, 469] width 389 height 14
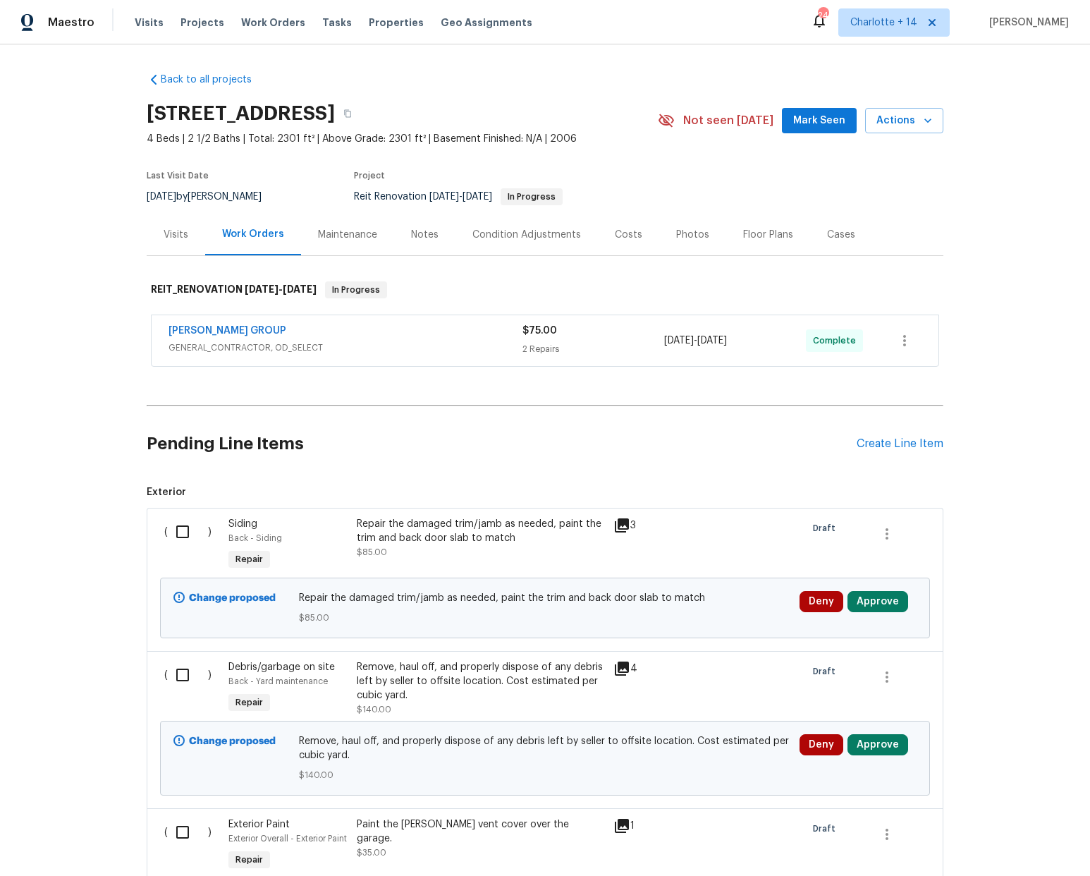
click at [307, 330] on div "BARAKEL VENZ GROUP" at bounding box center [345, 332] width 354 height 17
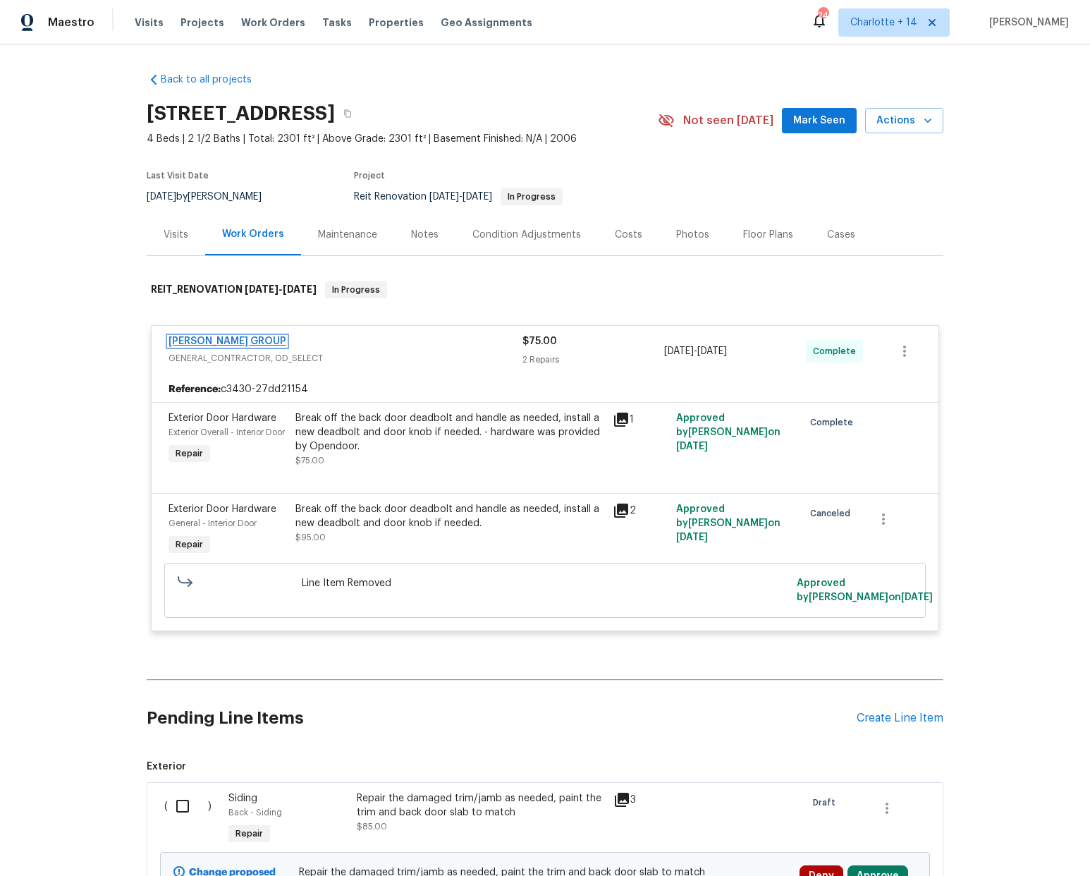
click at [264, 338] on link "BARAKEL VENZ GROUP" at bounding box center [227, 341] width 118 height 10
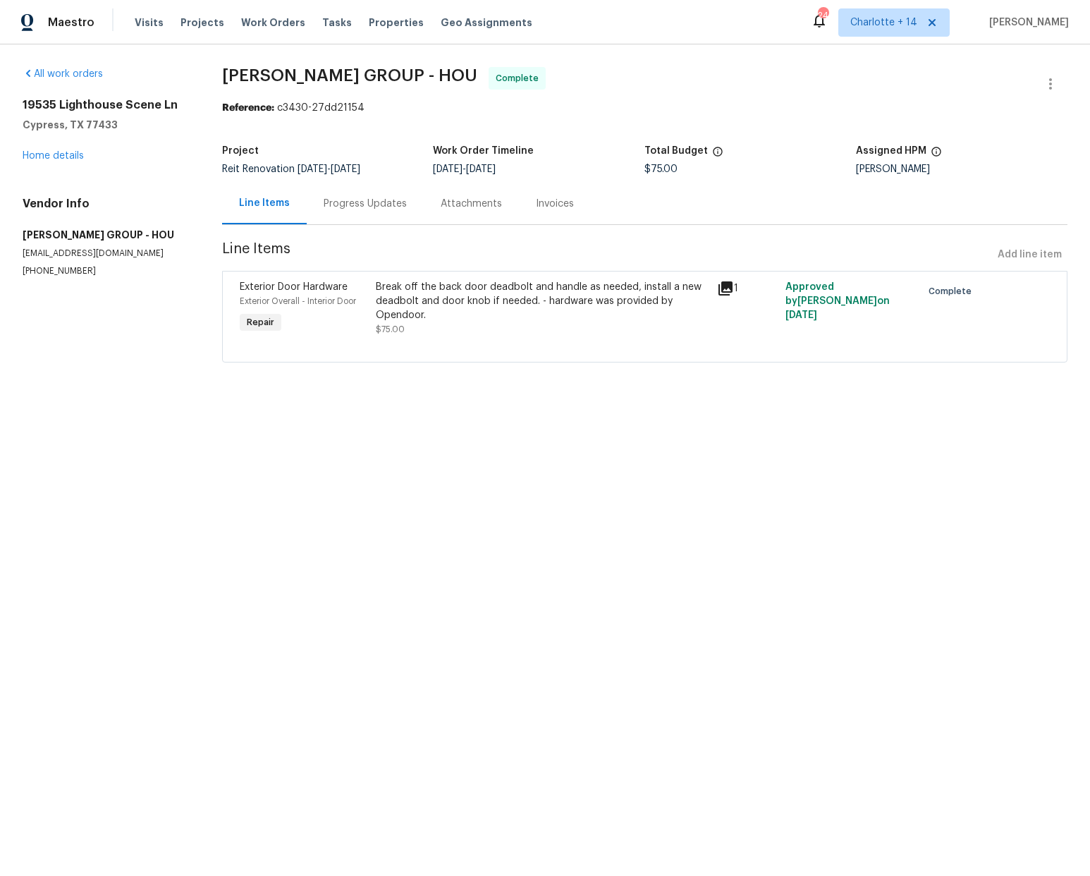
click at [727, 285] on icon at bounding box center [725, 288] width 14 height 14
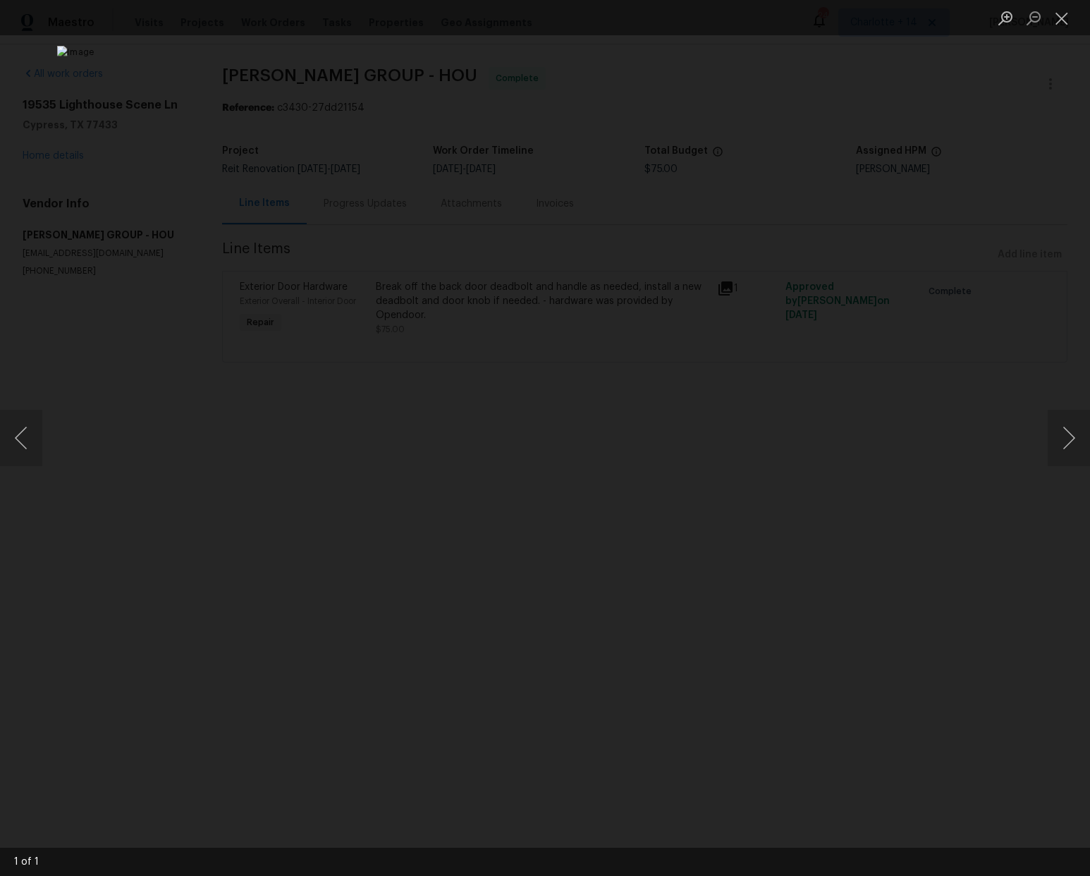
click at [997, 85] on div "Lightbox" at bounding box center [545, 438] width 1090 height 876
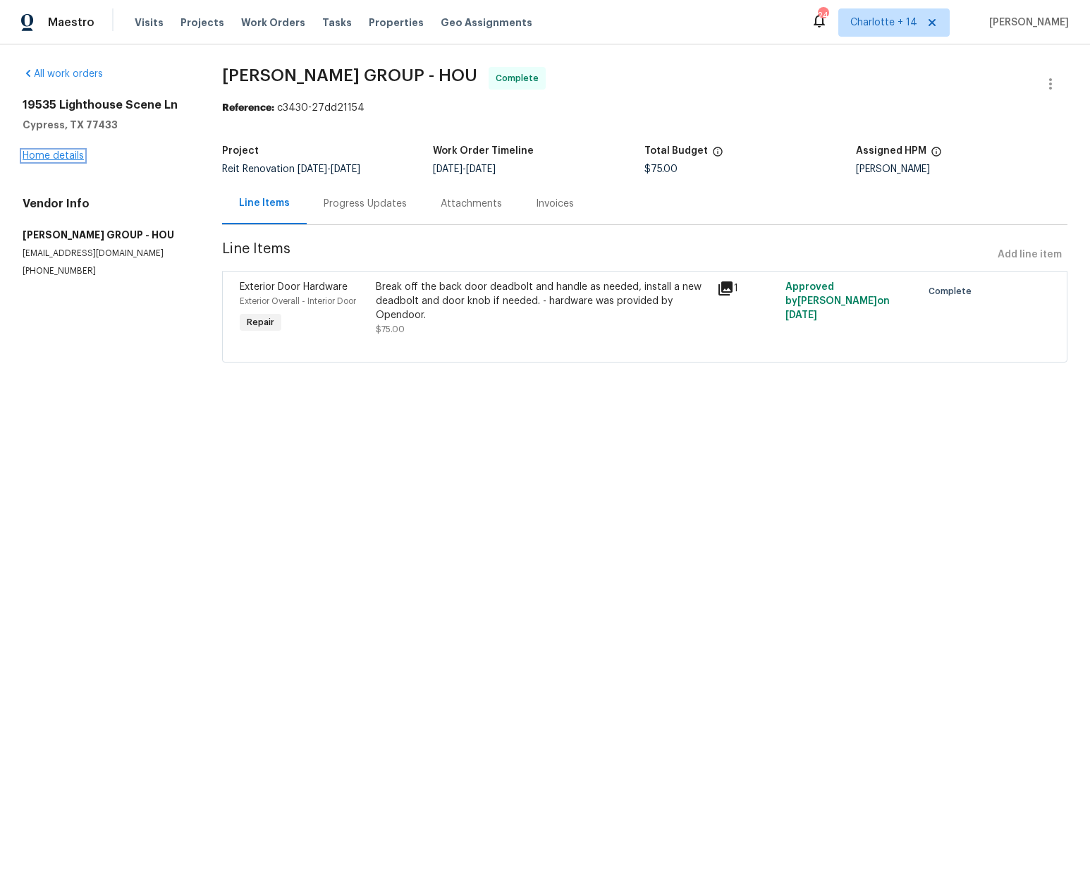
click at [49, 154] on link "Home details" at bounding box center [53, 156] width 61 height 10
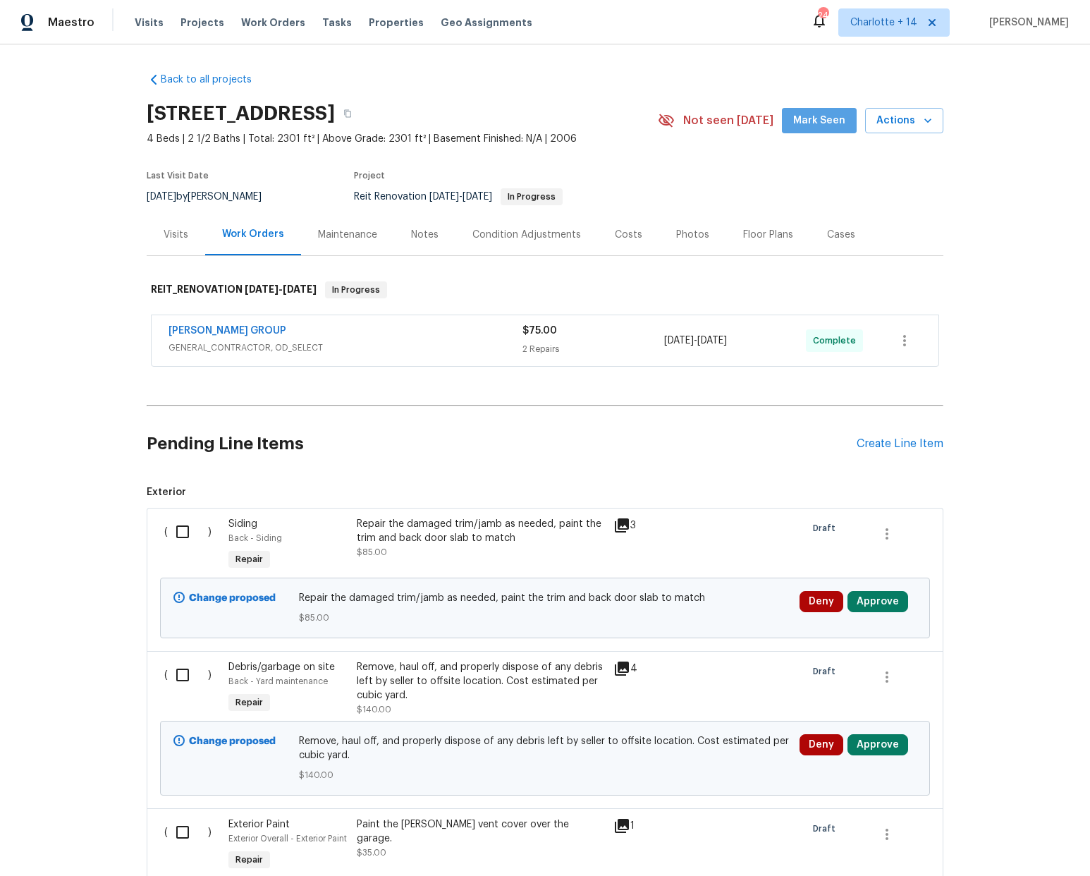
click at [825, 123] on span "Mark Seen" at bounding box center [819, 121] width 52 height 18
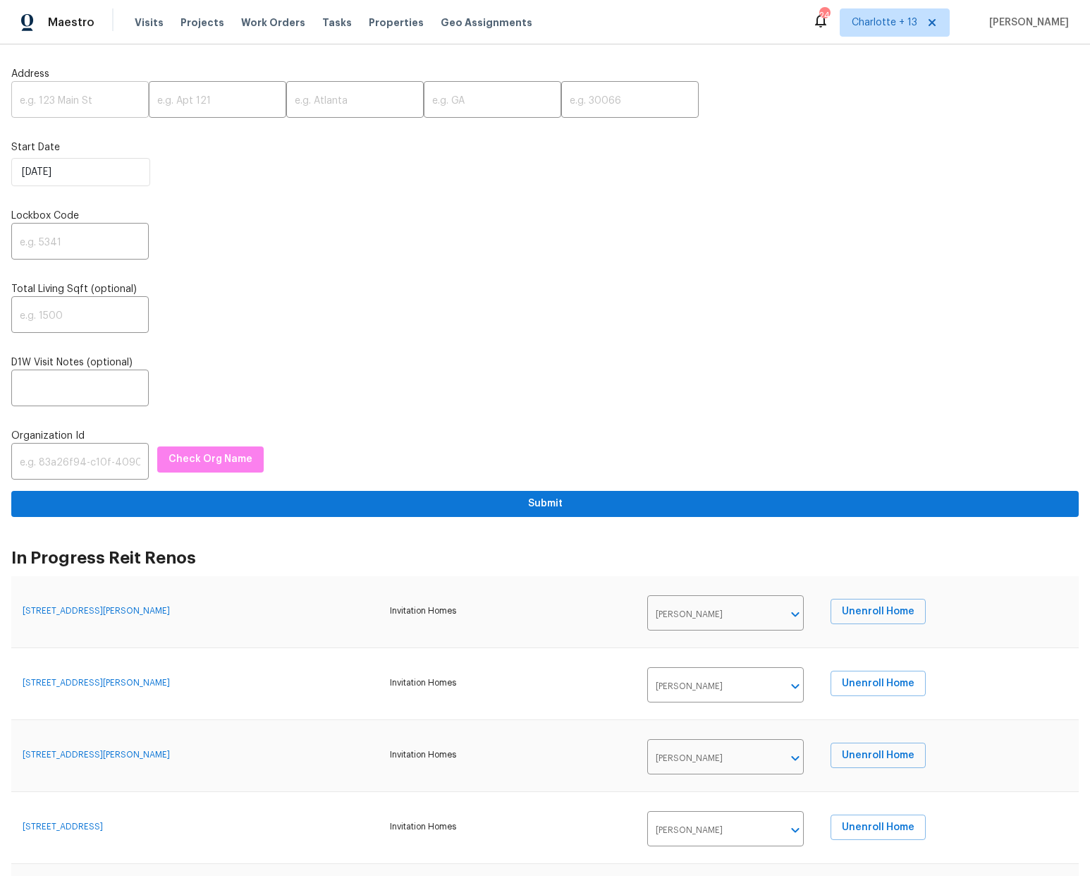
click at [80, 108] on input "text" at bounding box center [79, 101] width 137 height 33
paste input "115 Glynn Addy Dr, Stockbridge, GA 30281"
type input "115 Glynn Addy Dr, Stockbridge, GA 30281"
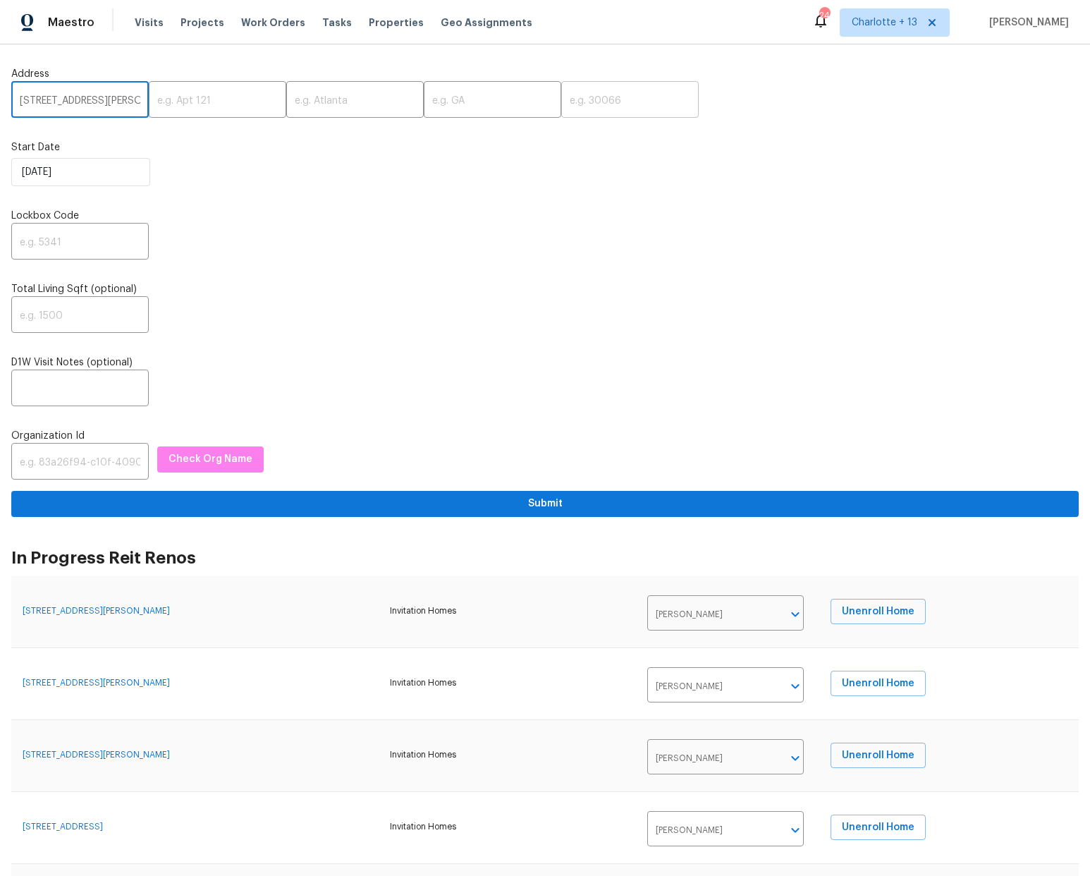
click at [561, 94] on input "text" at bounding box center [629, 101] width 137 height 33
type input "30281"
click at [438, 97] on input "text" at bounding box center [492, 101] width 137 height 33
type input "GA"
click at [345, 99] on input "text" at bounding box center [354, 101] width 137 height 33
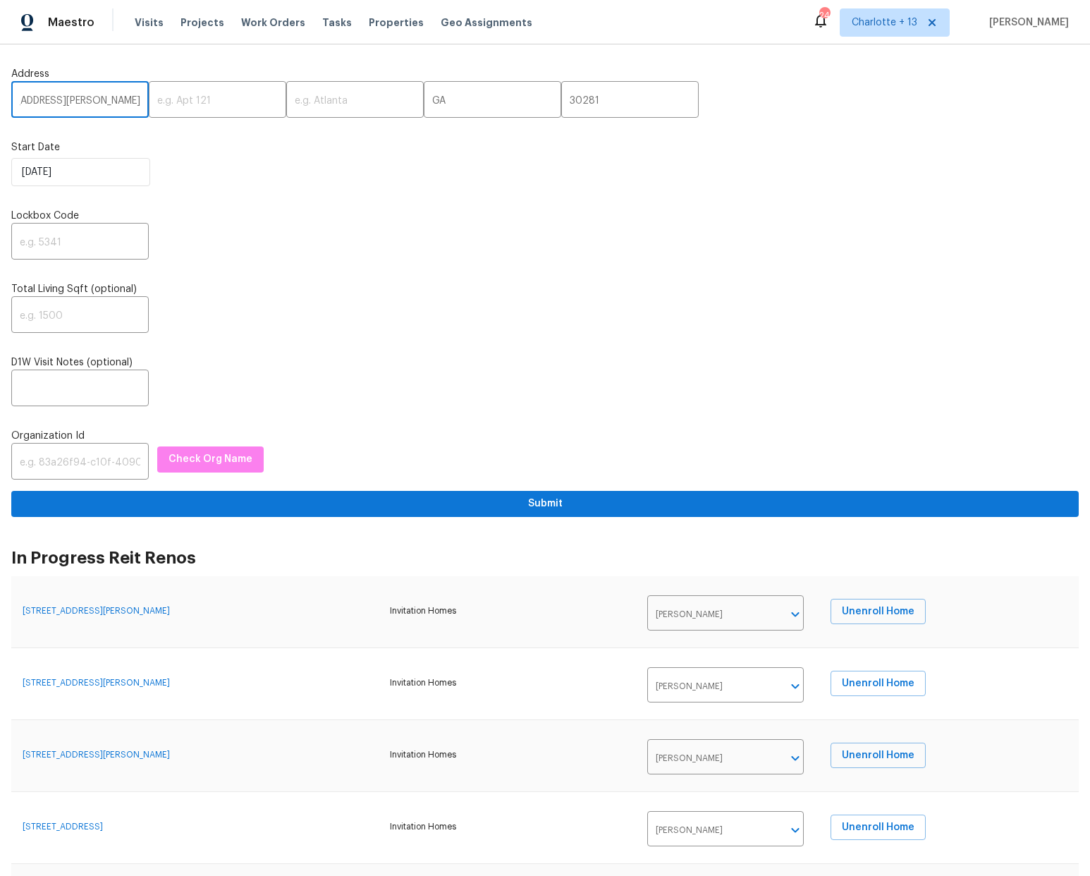
scroll to position [0, 87]
drag, startPoint x: 546, startPoint y: 94, endPoint x: 78, endPoint y: 100, distance: 468.1
click at [78, 100] on input "115 Glynn Addy Dr, Stockbridge, GA 30281" at bounding box center [79, 101] width 137 height 33
click at [338, 97] on input "text" at bounding box center [354, 101] width 137 height 33
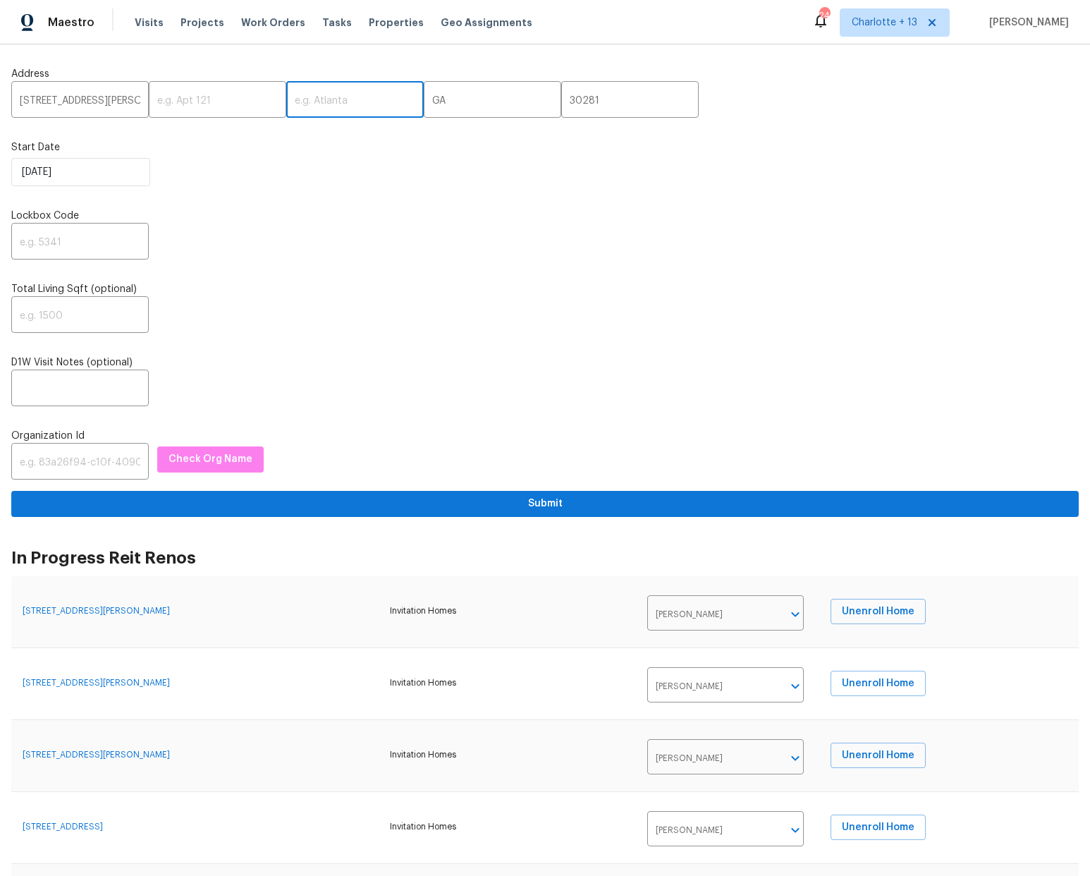
paste input "Stockbridge"
type input "Stockbridge"
drag, startPoint x: 104, startPoint y: 97, endPoint x: 133, endPoint y: 106, distance: 30.1
click at [133, 106] on input "115 Glynn Addy Dr, Stockbridge, GA 30281" at bounding box center [79, 101] width 137 height 33
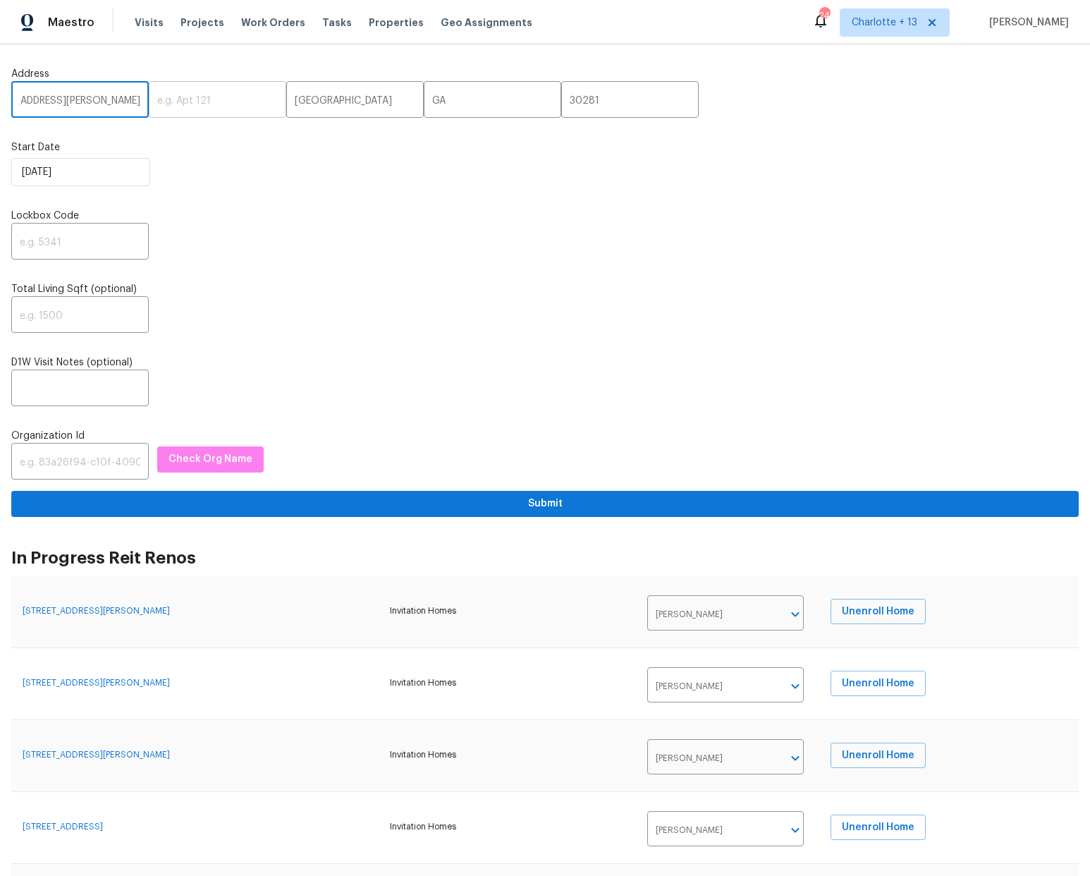
scroll to position [0, 0]
type input "115 Glynn Addy Dr"
click at [71, 243] on input "text" at bounding box center [79, 242] width 137 height 33
type input "6261"
click at [44, 462] on input "text" at bounding box center [79, 462] width 137 height 33
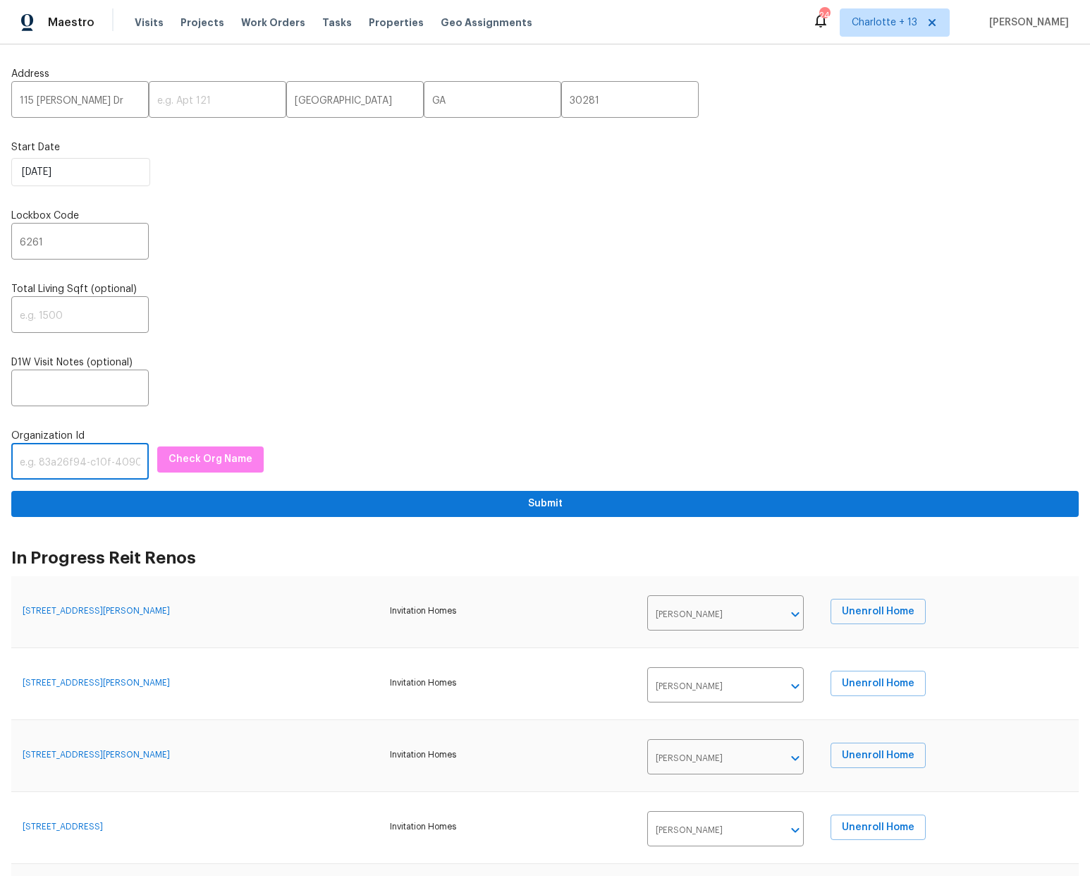
paste input "845f7ff3-78ac-4044-be1e-2a70ff45d03f"
type input "845f7ff3-78ac-4044-be1e-2a70ff45d03f"
click at [206, 465] on span "Check Org Name" at bounding box center [210, 459] width 84 height 18
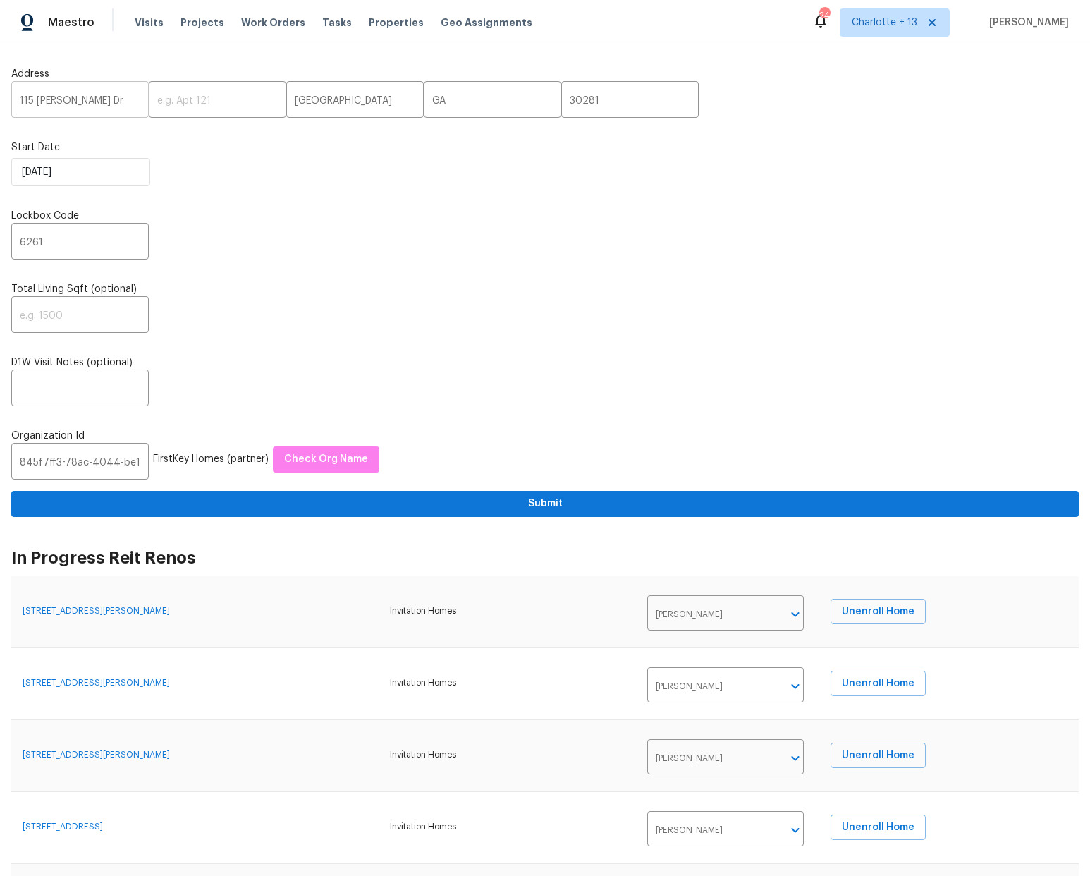
click at [71, 104] on input "115 Glynn Addy Dr" at bounding box center [79, 101] width 137 height 33
click at [538, 364] on label "D1W Visit Notes (optional)" at bounding box center [544, 362] width 1067 height 14
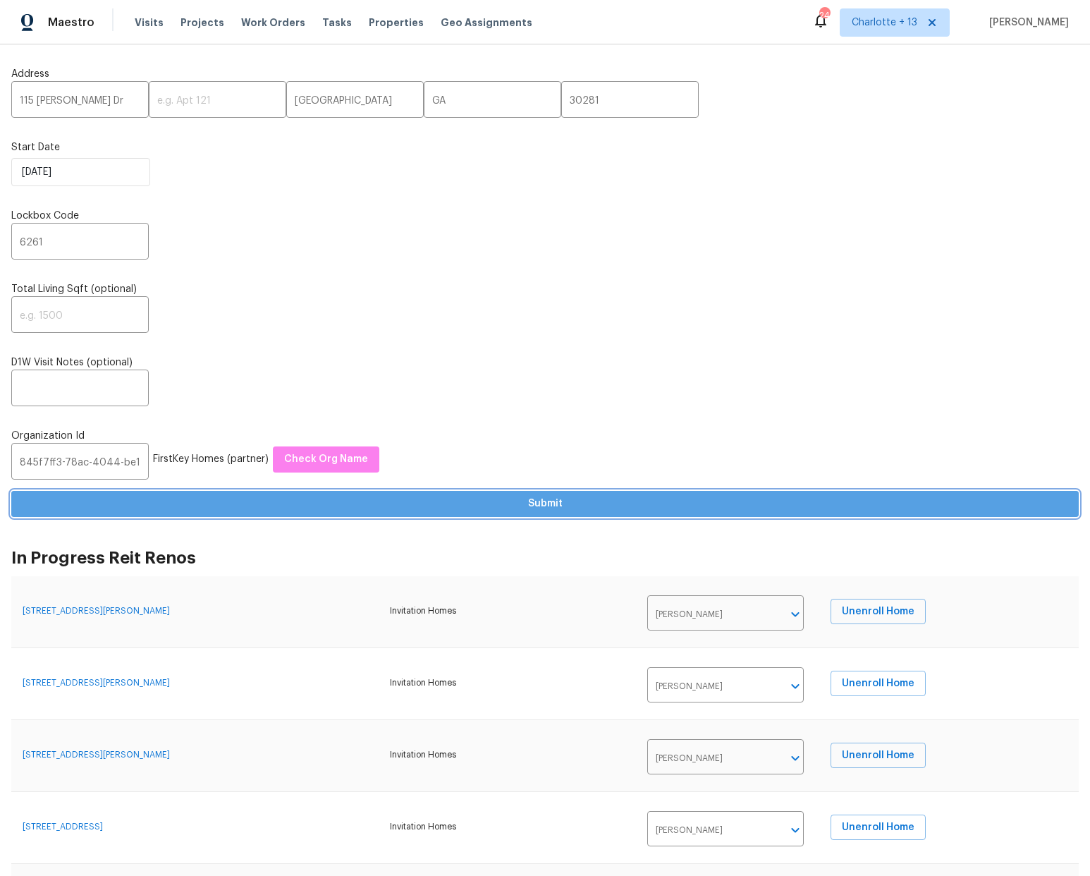
click at [552, 505] on span "Submit" at bounding box center [545, 504] width 1045 height 18
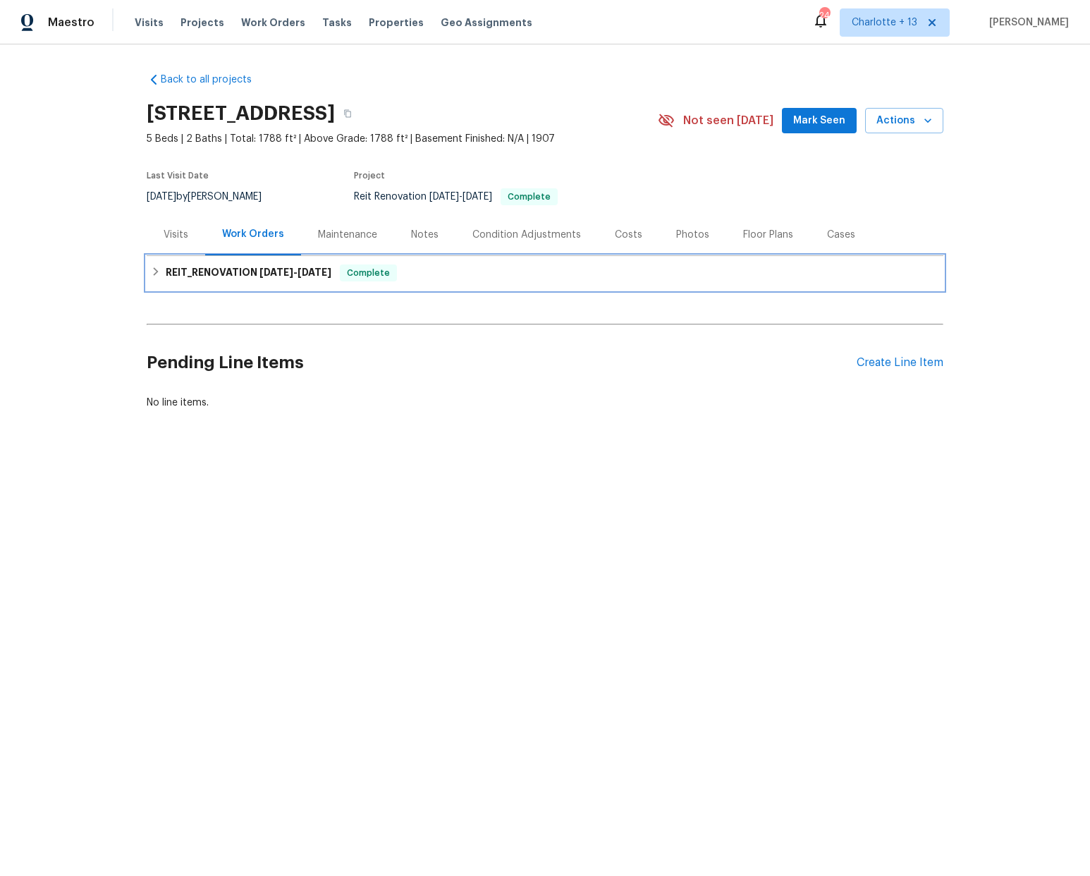
click at [156, 271] on icon at bounding box center [156, 271] width 5 height 8
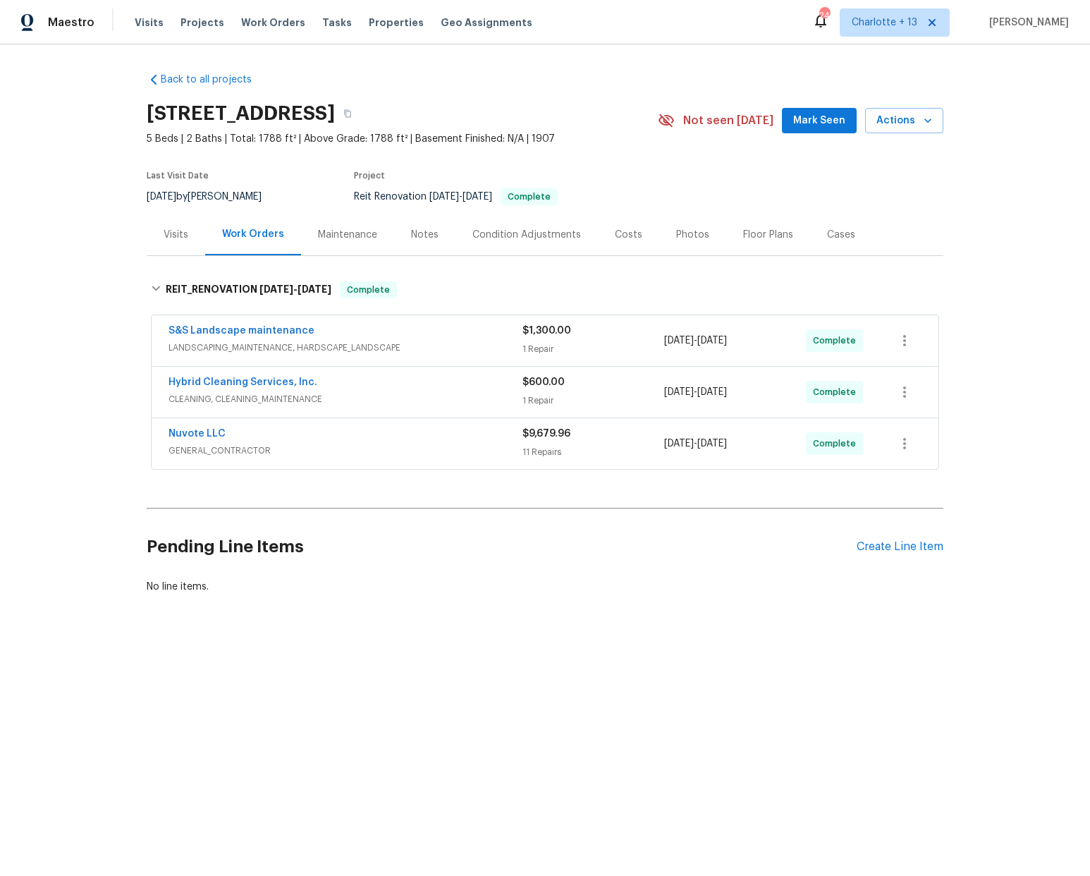
click at [831, 124] on span "Mark Seen" at bounding box center [819, 121] width 52 height 18
click at [931, 119] on icon "button" at bounding box center [927, 120] width 7 height 4
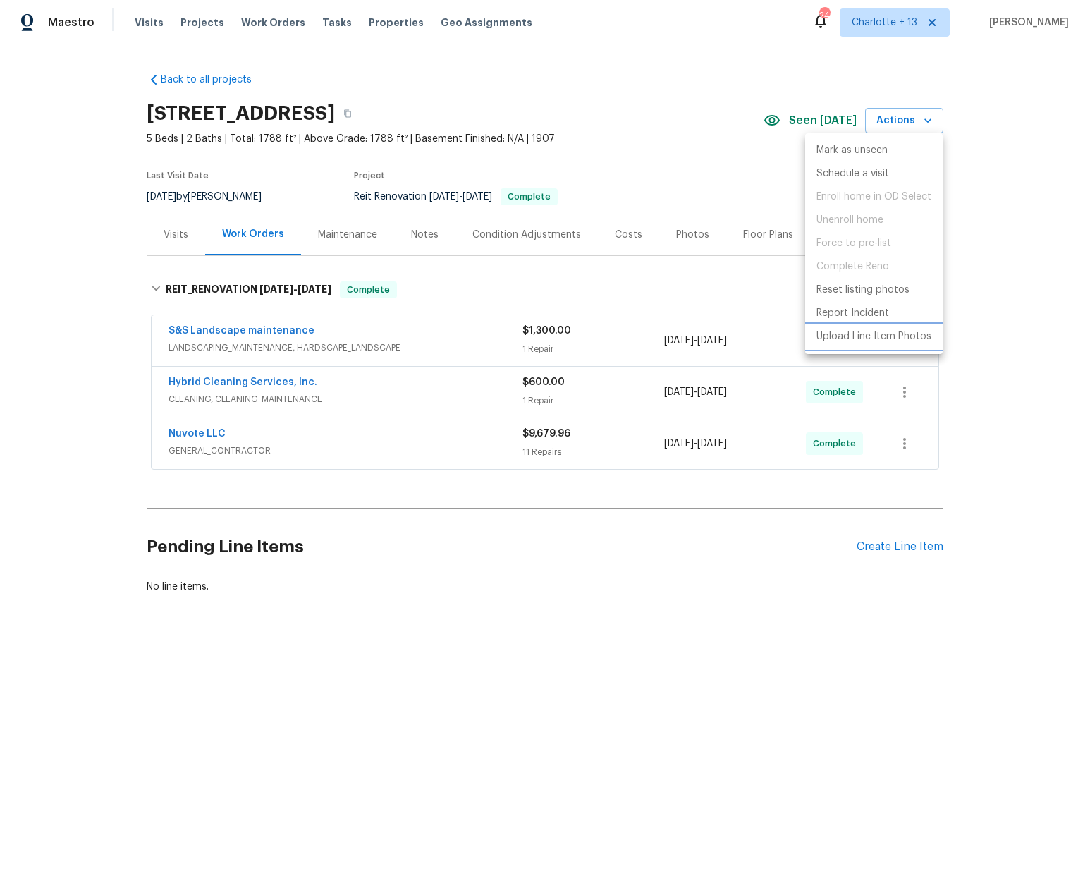
click at [864, 339] on p "Upload Line Item Photos" at bounding box center [873, 336] width 115 height 15
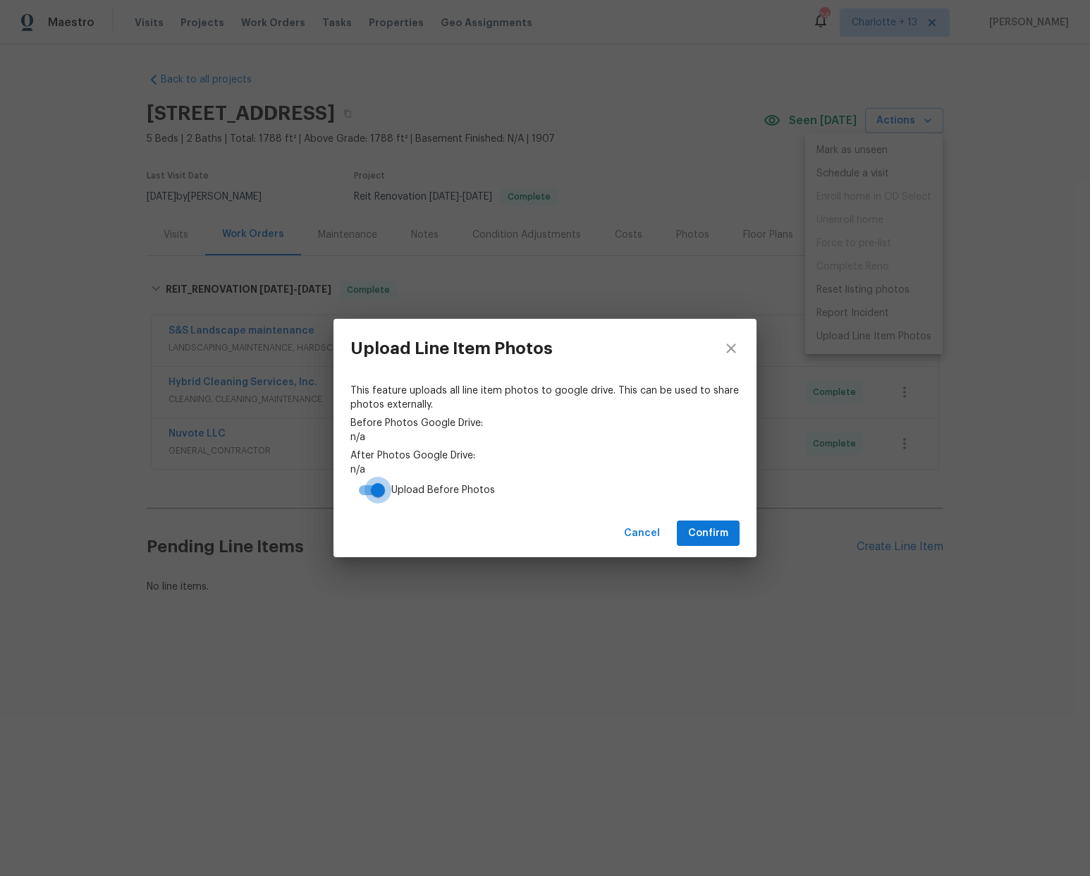
click at [364, 491] on input "checkbox" at bounding box center [378, 490] width 80 height 27
checkbox input "false"
click at [705, 535] on span "Confirm" at bounding box center [708, 533] width 40 height 18
click at [598, 470] on link "[URL][DOMAIN_NAME]" at bounding box center [544, 469] width 389 height 14
